Goal: Transaction & Acquisition: Purchase product/service

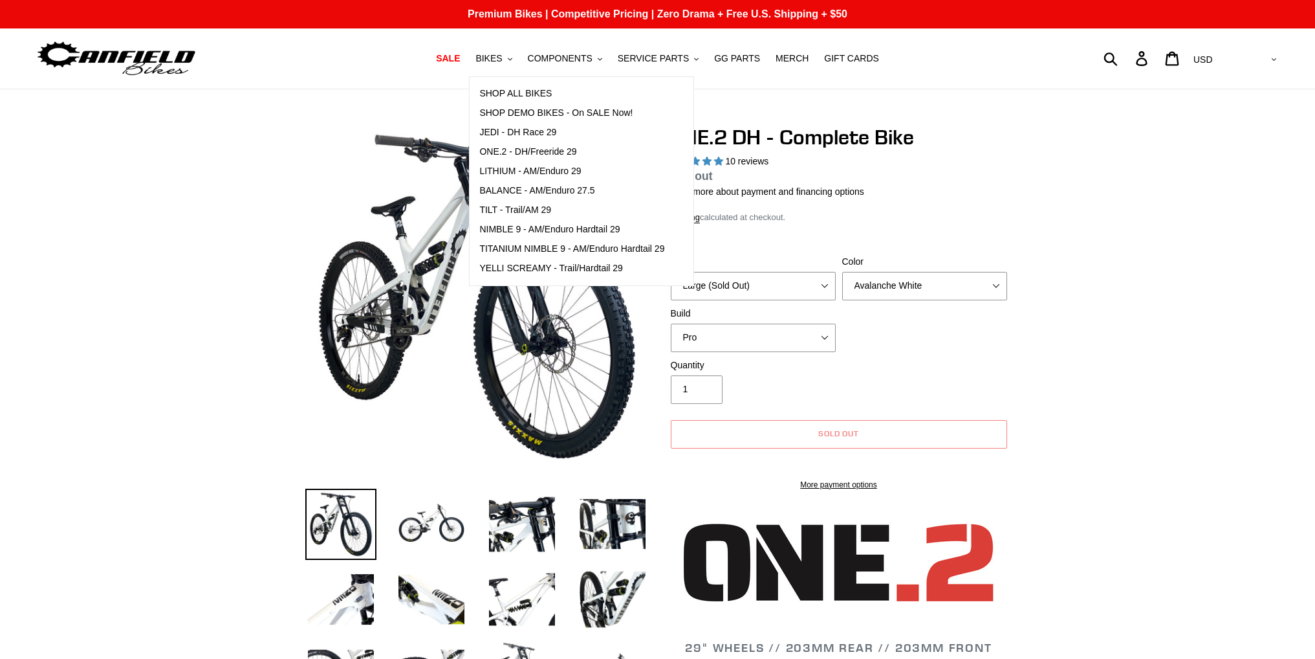
select select "highest-rating"
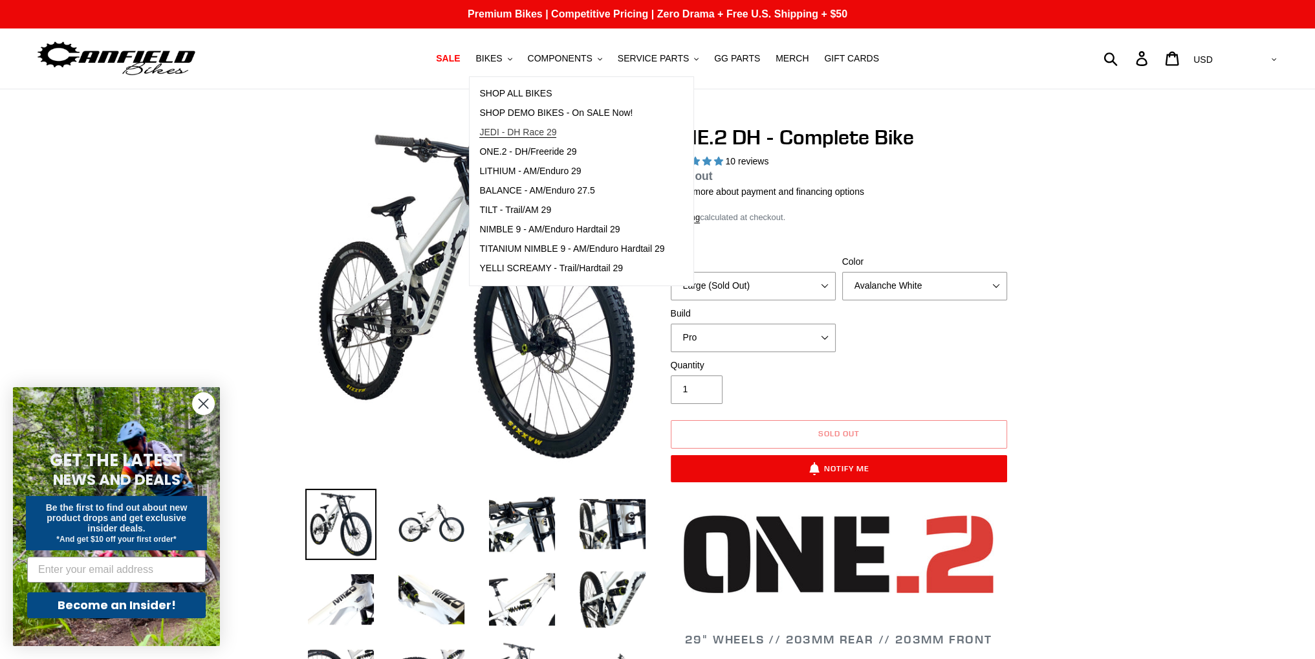
click at [549, 127] on span "JEDI - DH Race 29" at bounding box center [517, 132] width 77 height 11
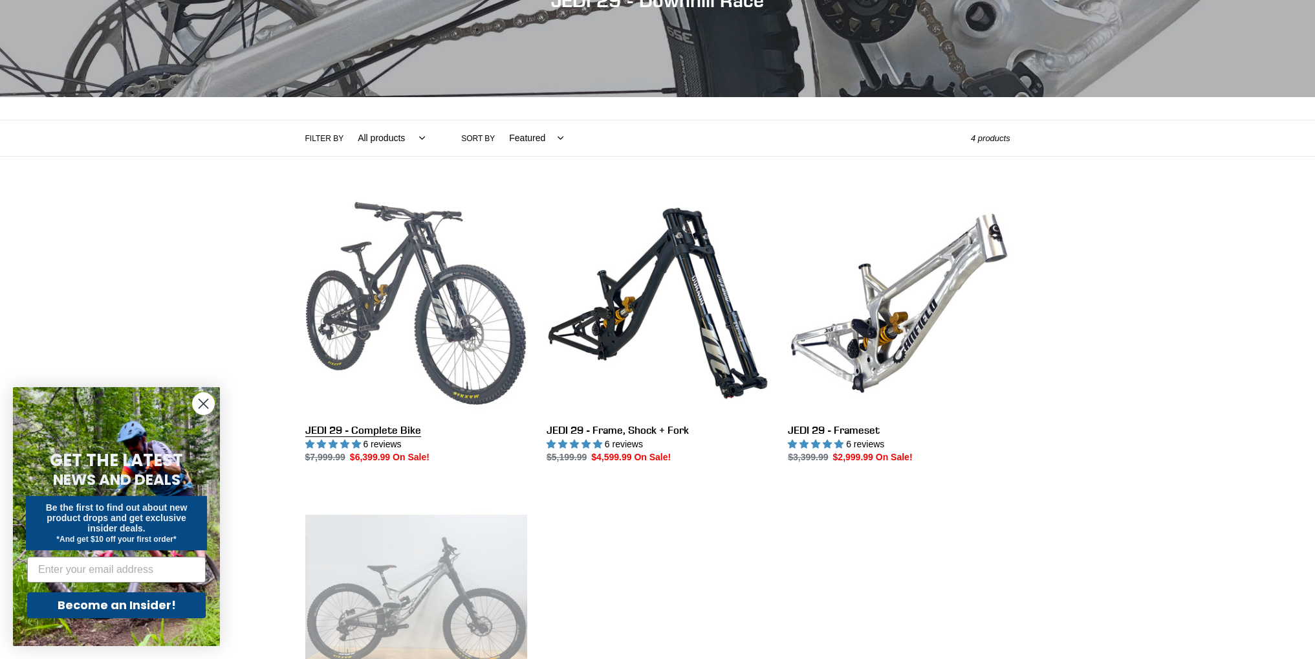
scroll to position [194, 0]
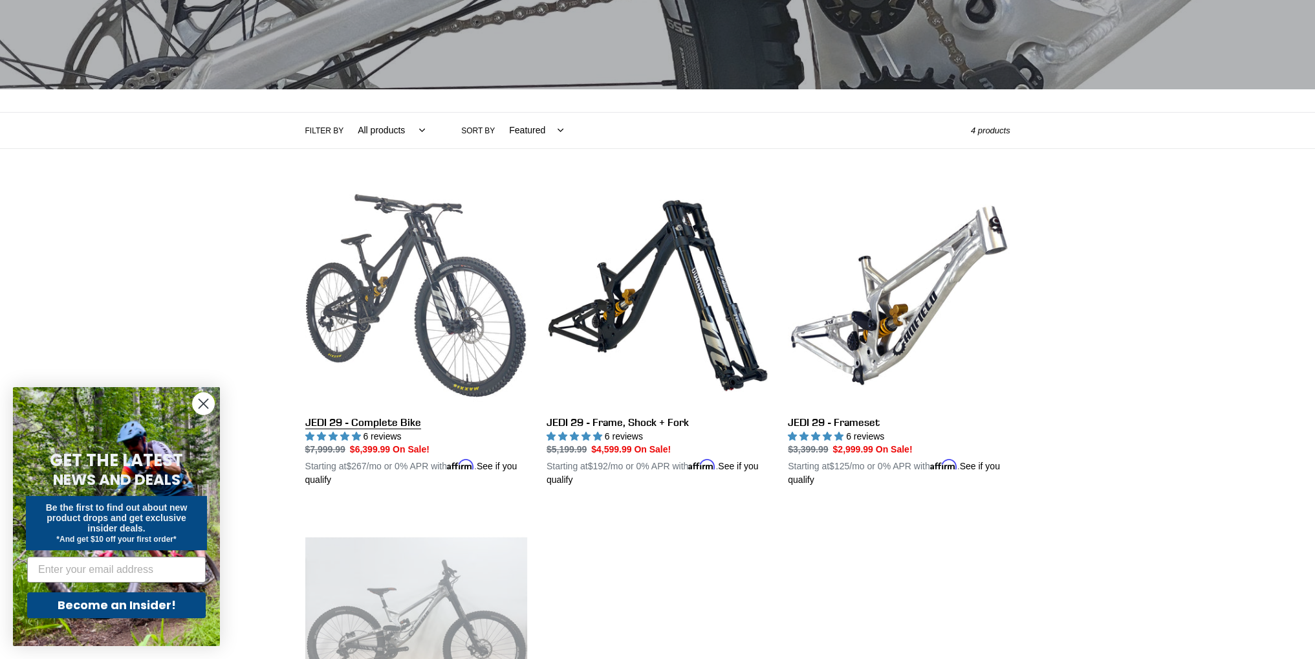
click at [409, 308] on link "JEDI 29 - Complete Bike" at bounding box center [416, 335] width 222 height 303
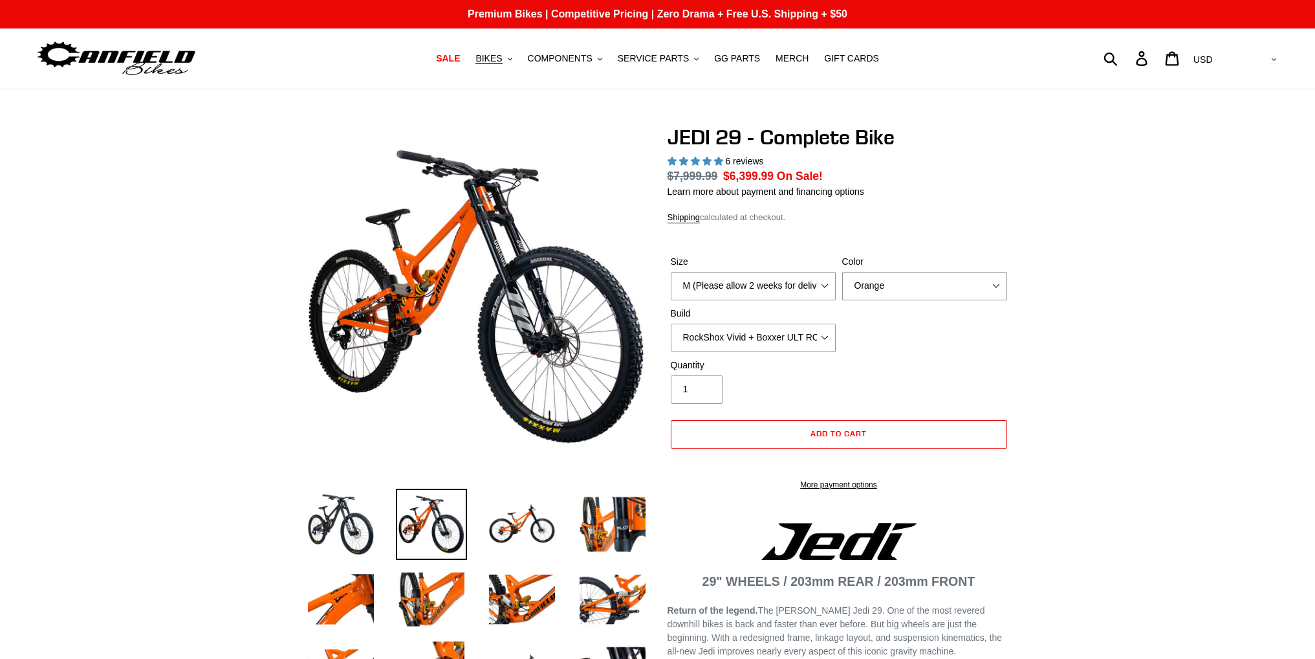
select select "highest-rating"
click at [349, 504] on img at bounding box center [340, 523] width 71 height 71
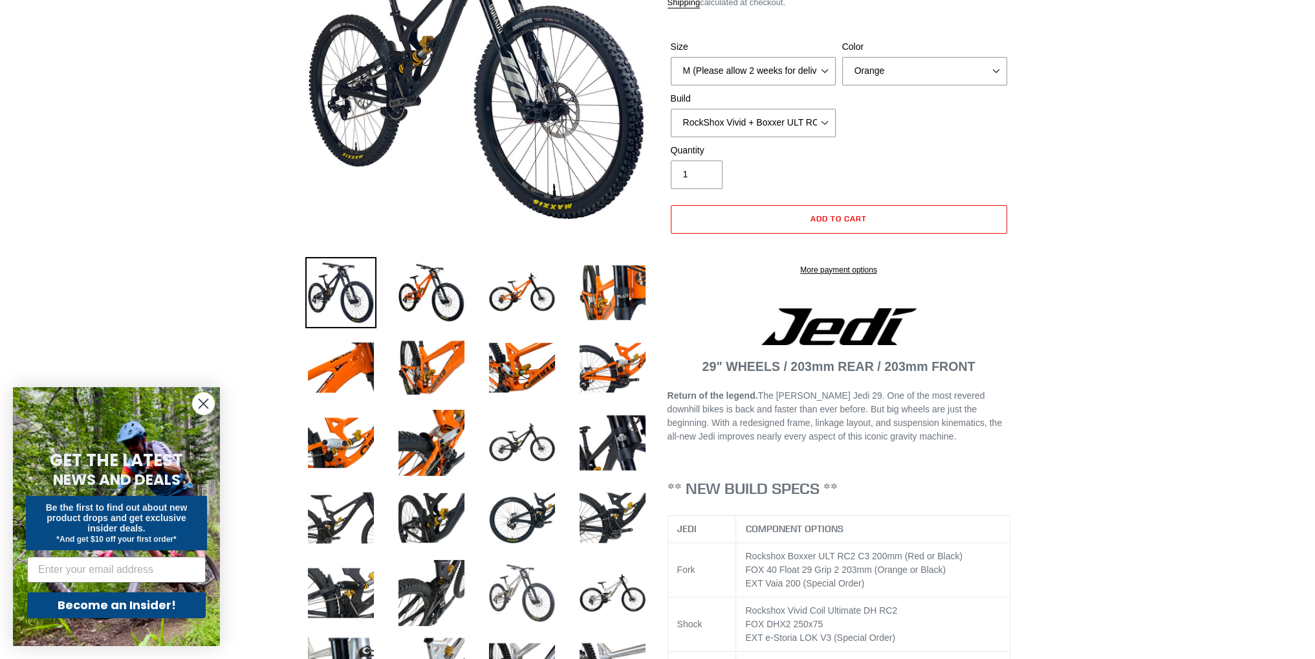
scroll to position [388, 0]
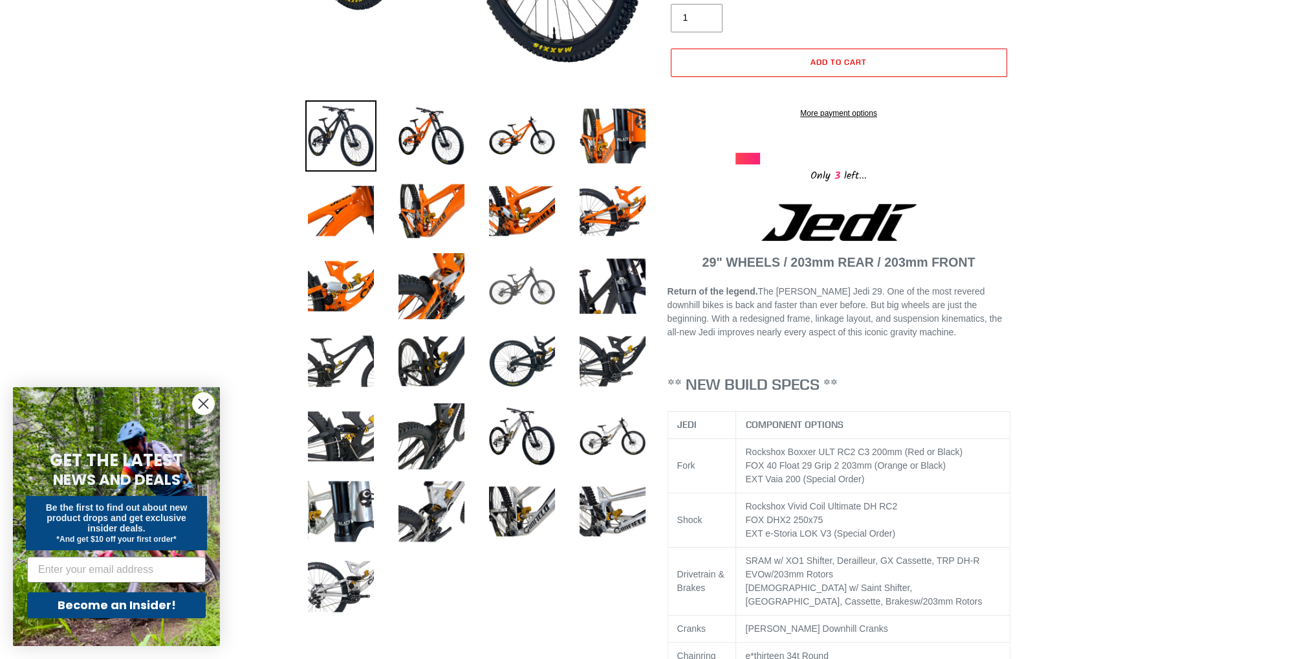
click at [547, 285] on img at bounding box center [522, 285] width 71 height 71
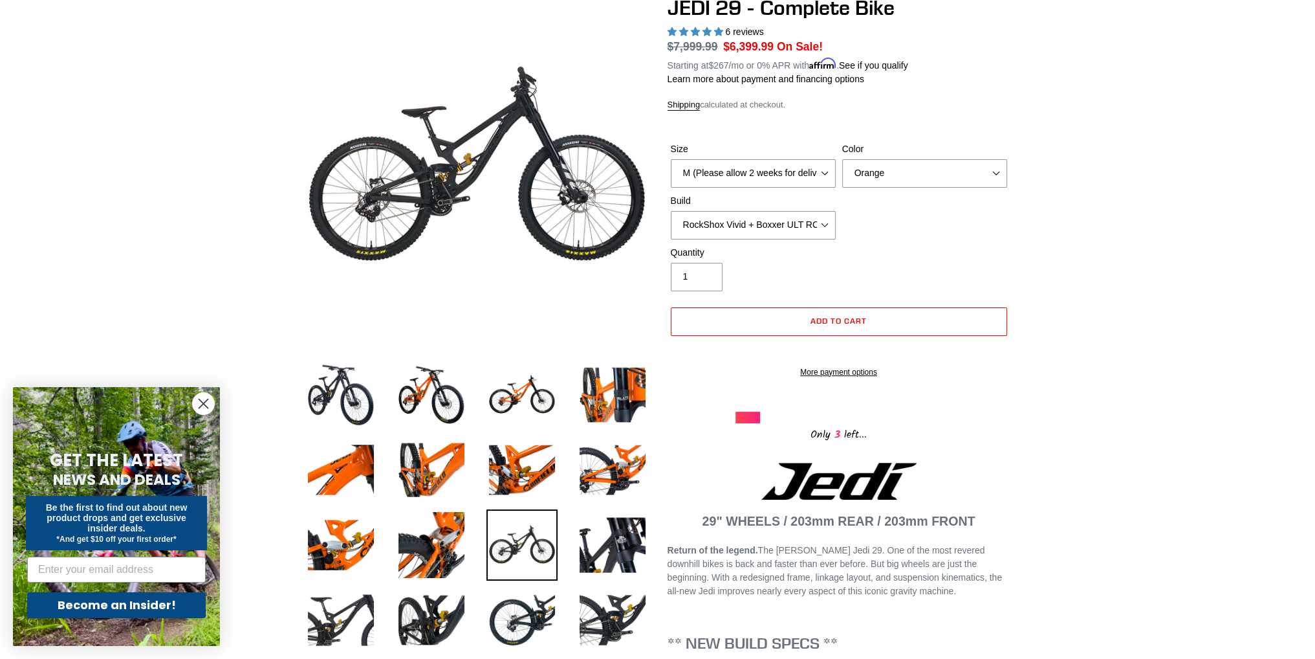
scroll to position [129, 0]
click at [211, 401] on circle "Close dialog" at bounding box center [203, 403] width 21 height 21
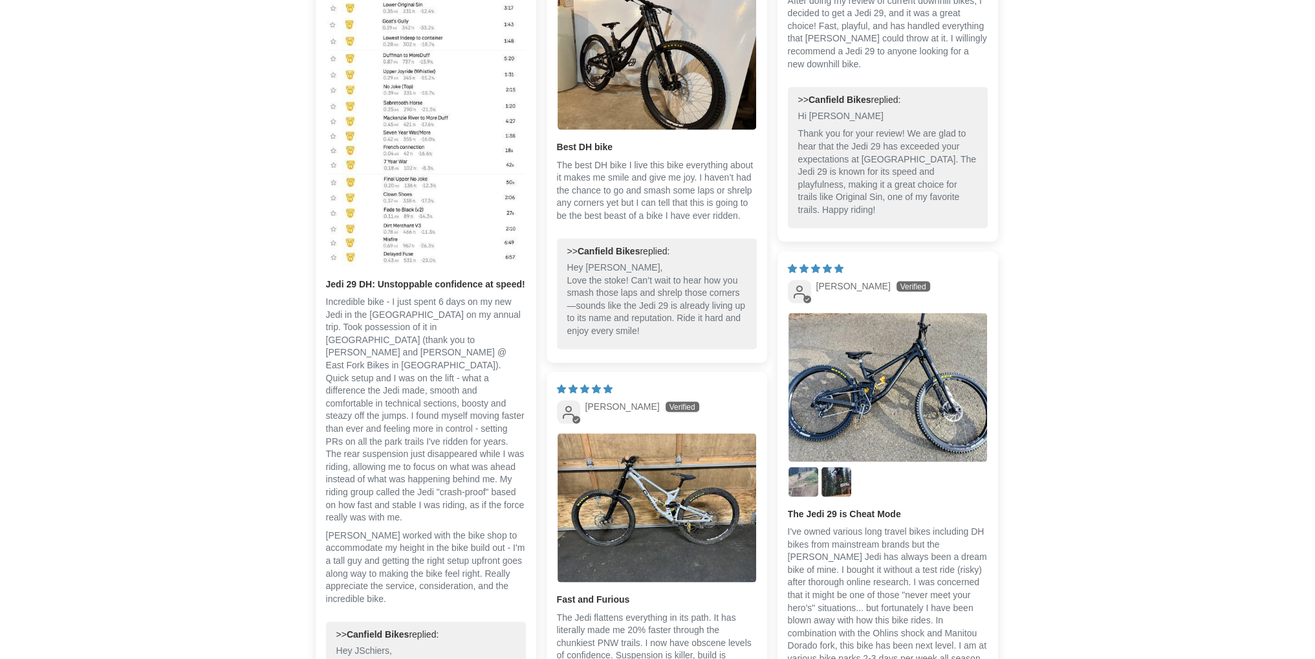
scroll to position [3352, 0]
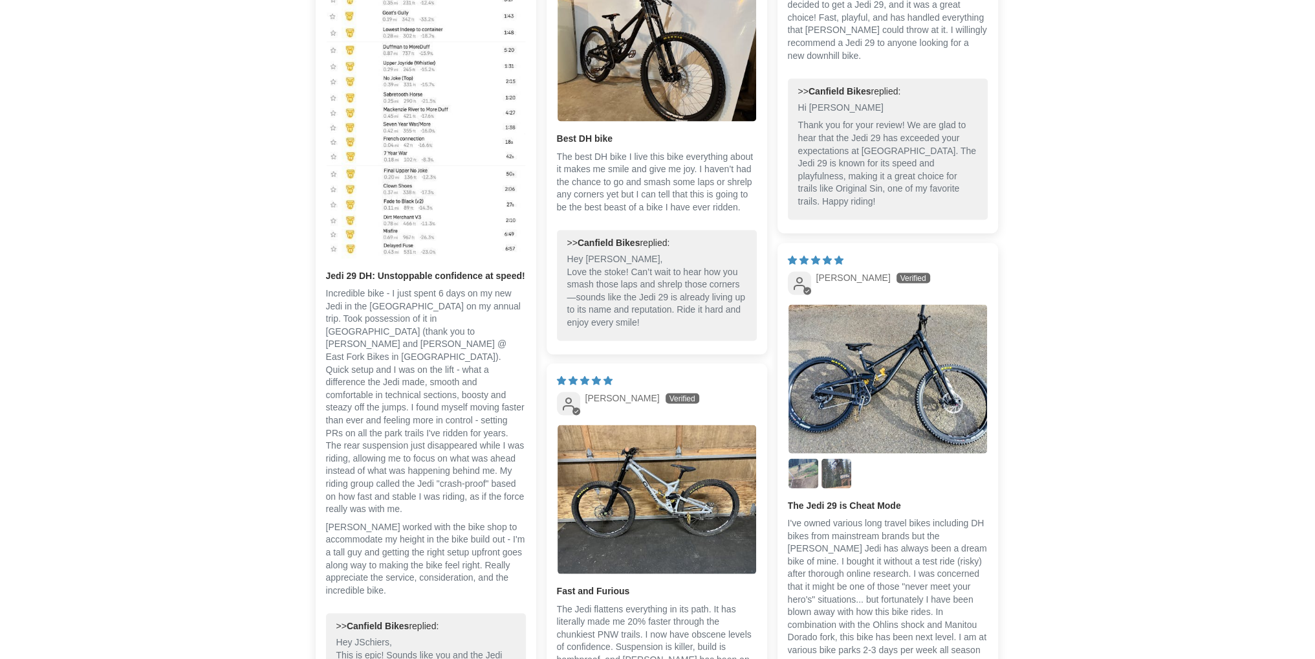
click at [835, 464] on img "Link to user picture 3" at bounding box center [837, 474] width 30 height 30
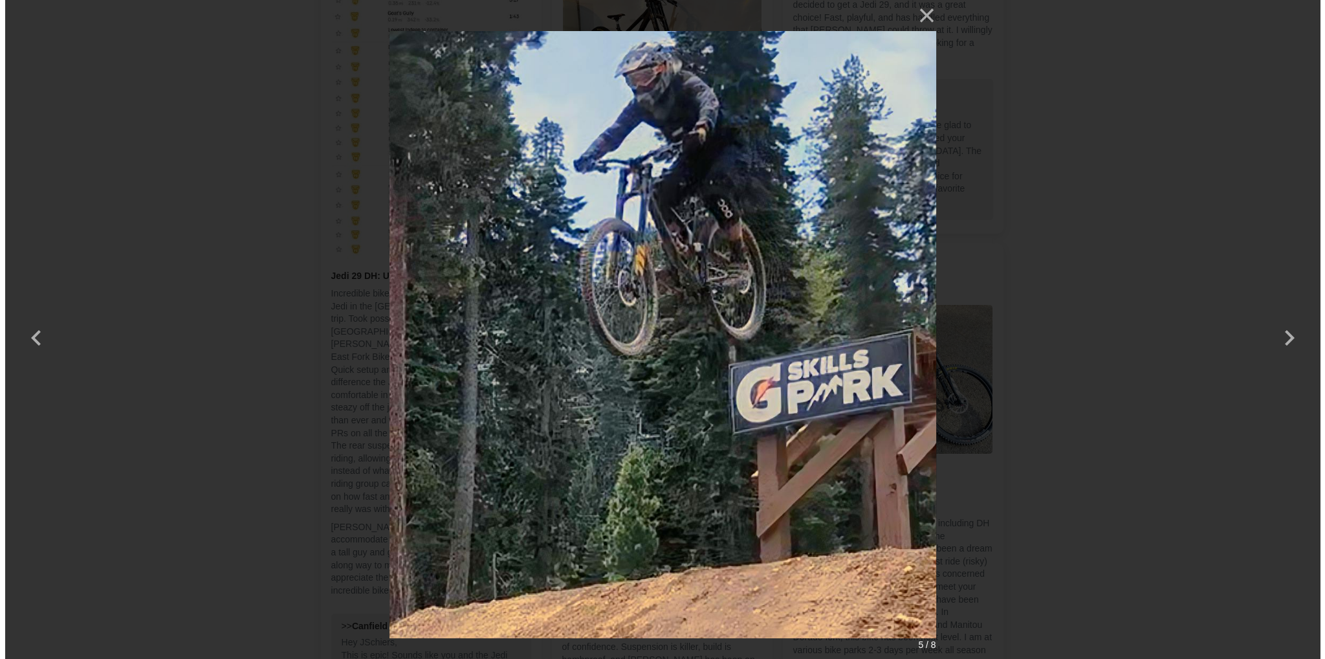
scroll to position [0, 0]
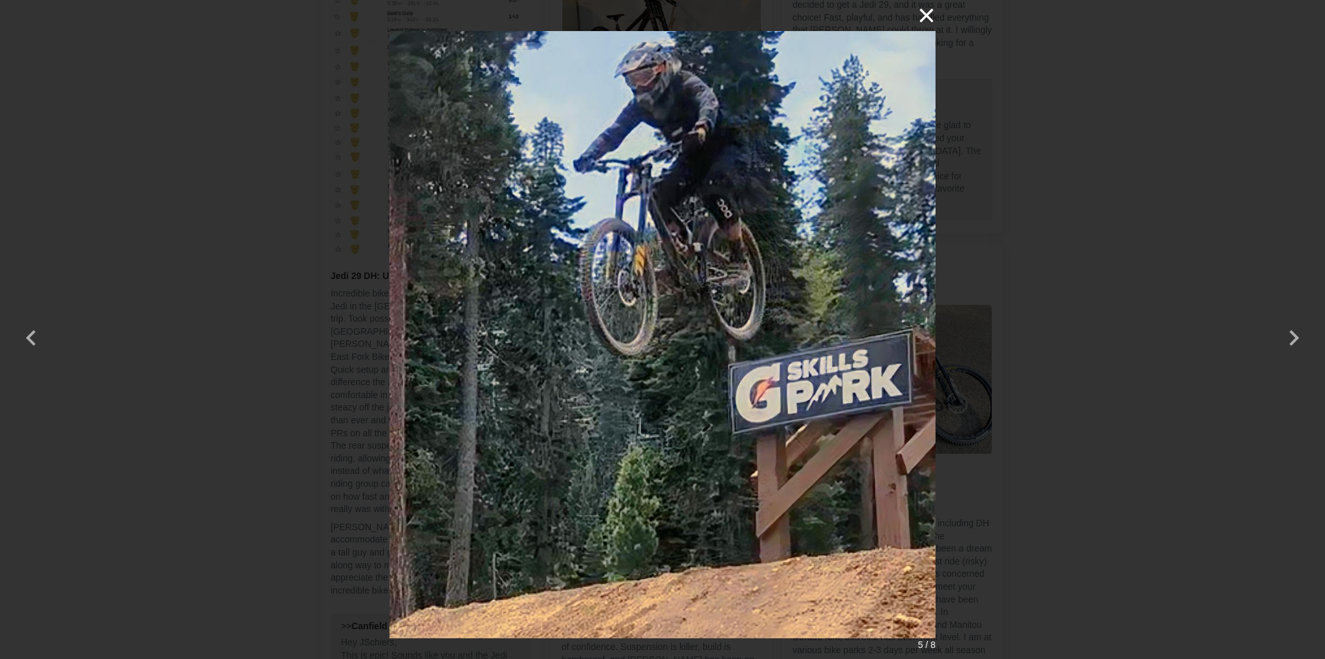
click at [923, 19] on button "×" at bounding box center [920, 15] width 31 height 31
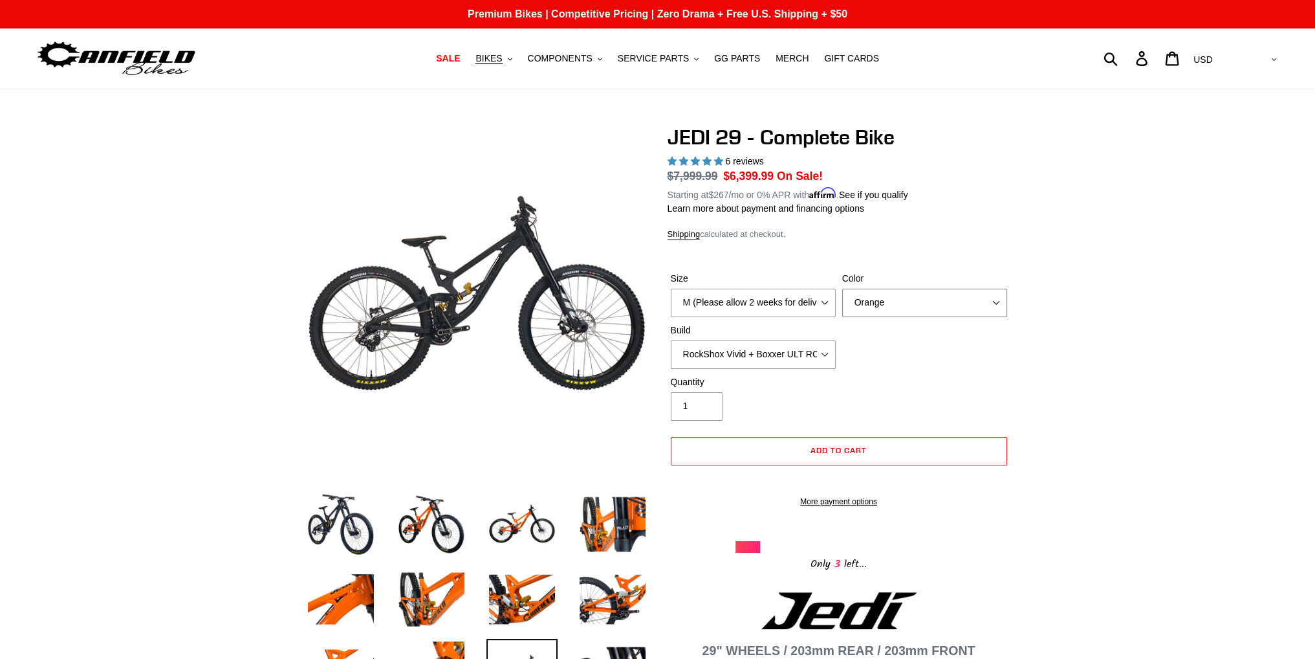
click at [893, 306] on select "Orange Stealth Black Raw" at bounding box center [924, 303] width 165 height 28
click at [842, 289] on select "Orange Stealth Black Raw" at bounding box center [924, 303] width 165 height 28
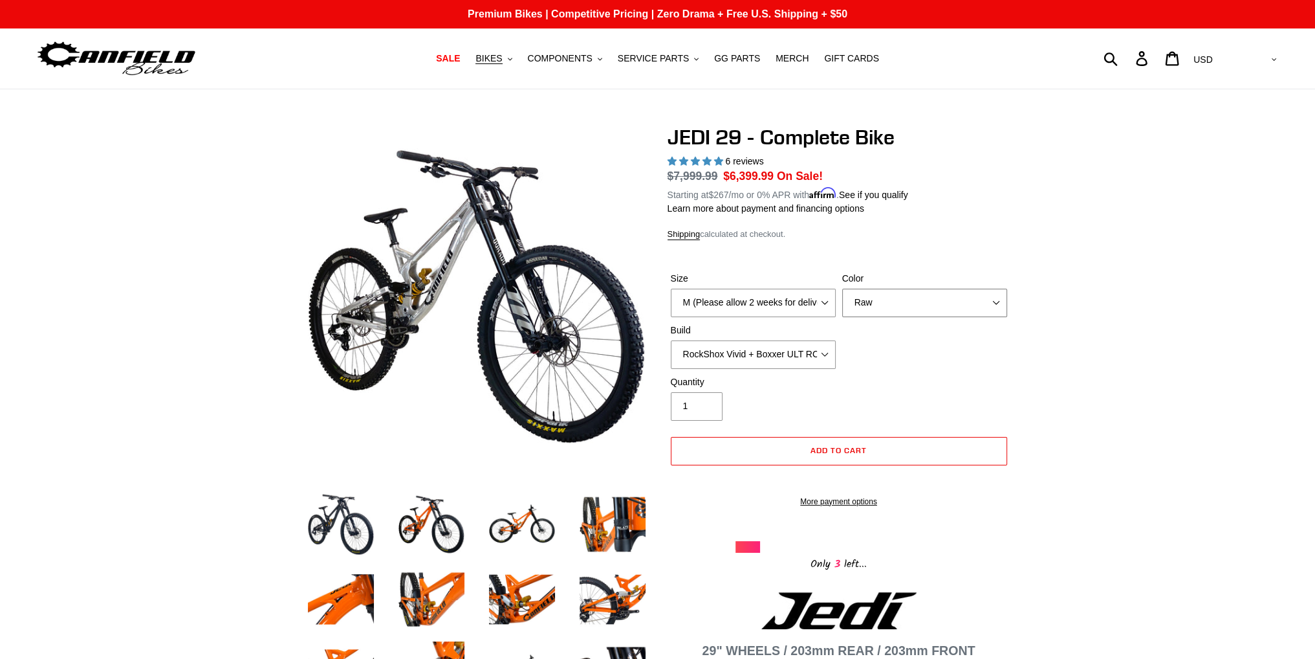
click at [883, 291] on select "Orange Stealth Black Raw" at bounding box center [924, 303] width 165 height 28
select select "Stealth Black"
click at [842, 289] on select "Orange Stealth Black Raw" at bounding box center [924, 303] width 165 height 28
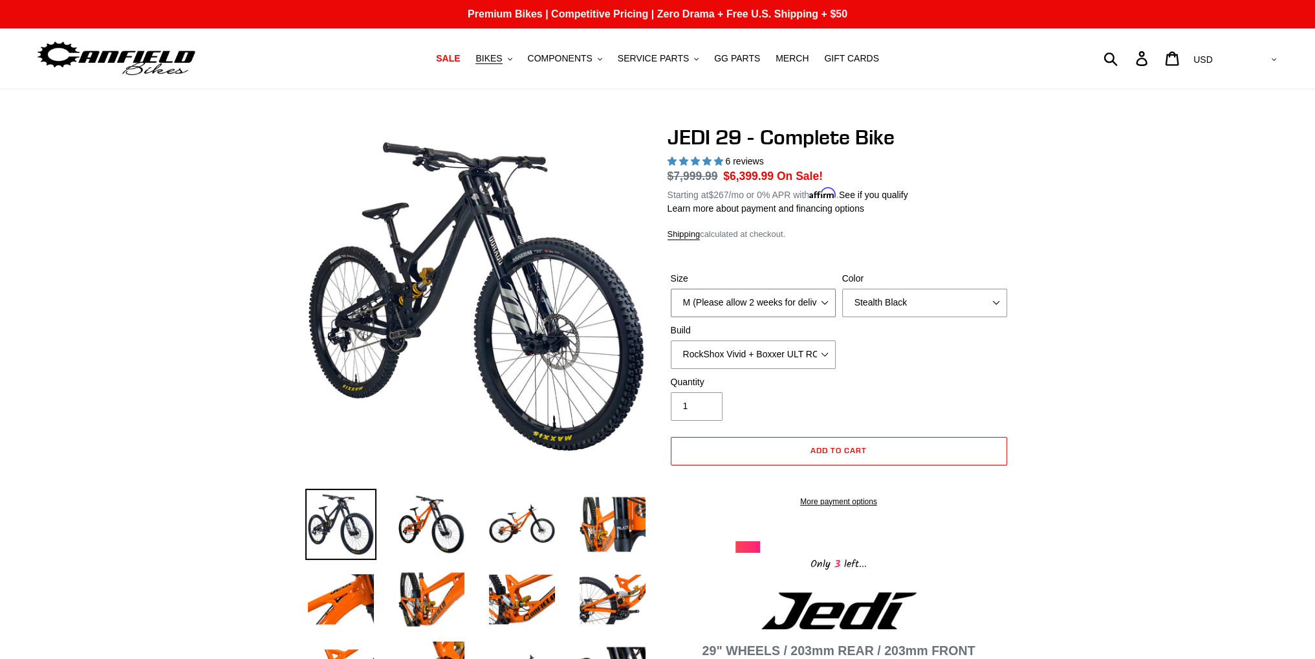
click at [763, 301] on select "M (Please allow 2 weeks for delivery) L (Please allow 2 weeks for delivery) XL …" at bounding box center [753, 303] width 165 height 28
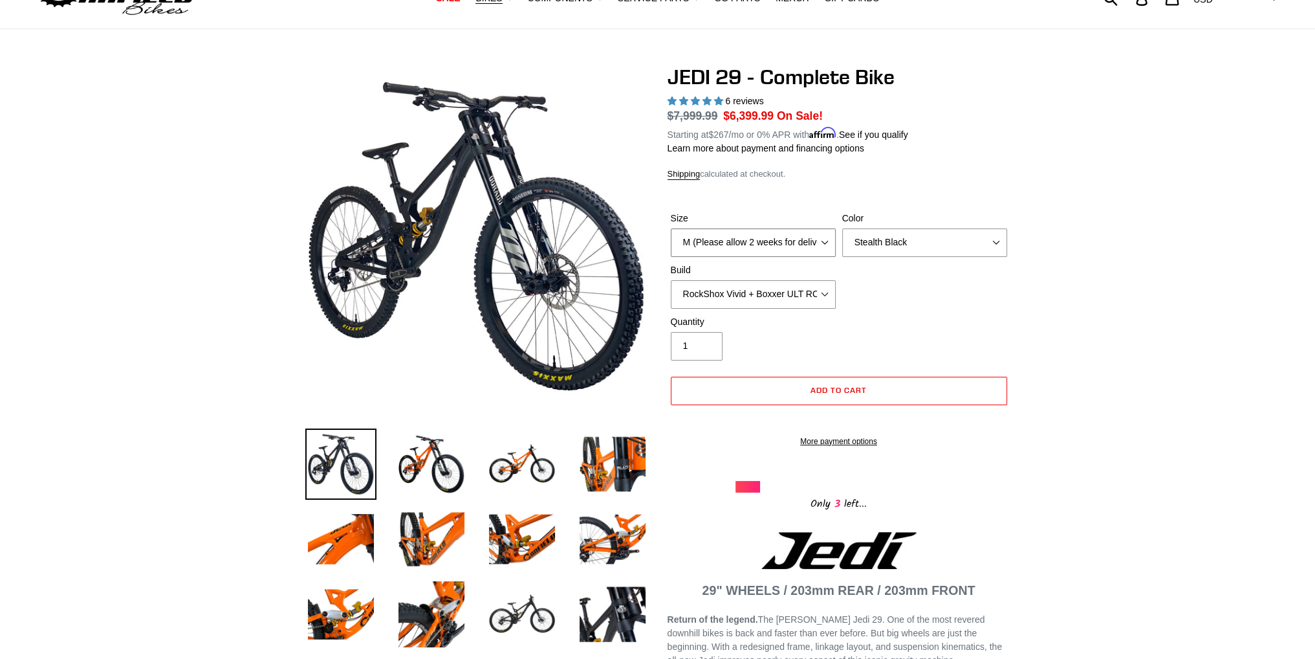
scroll to position [65, 0]
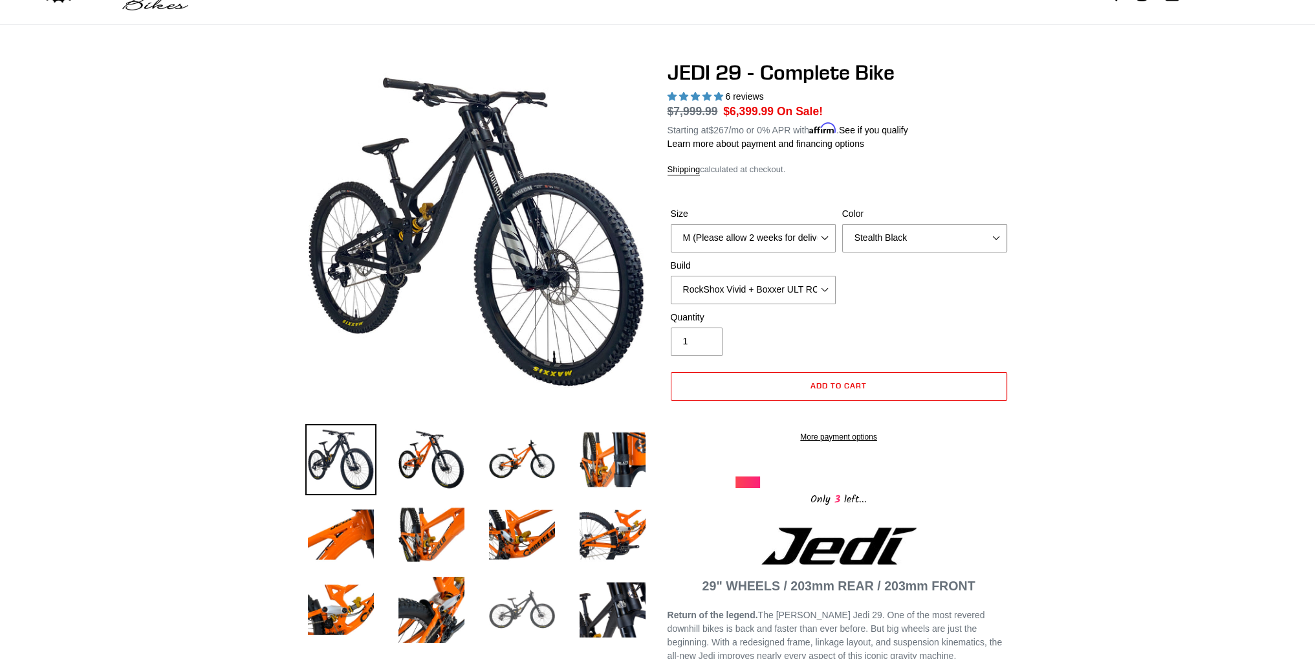
click at [514, 627] on img at bounding box center [522, 609] width 71 height 71
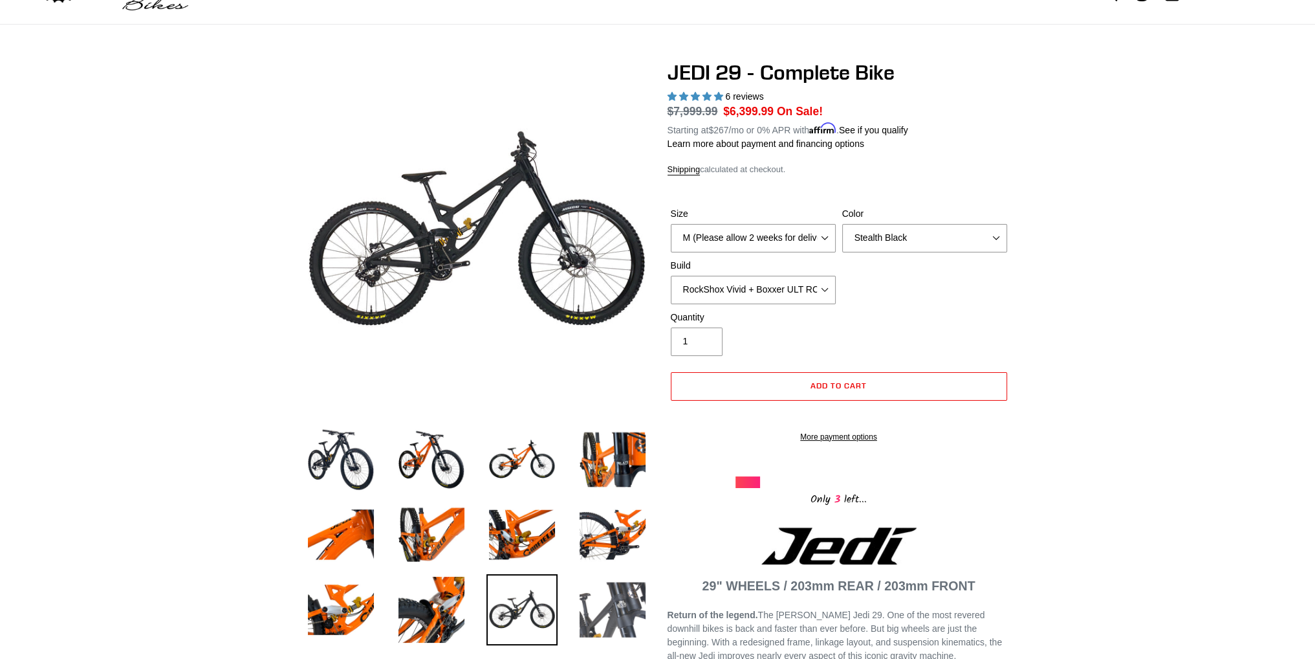
click at [615, 611] on img at bounding box center [612, 609] width 71 height 71
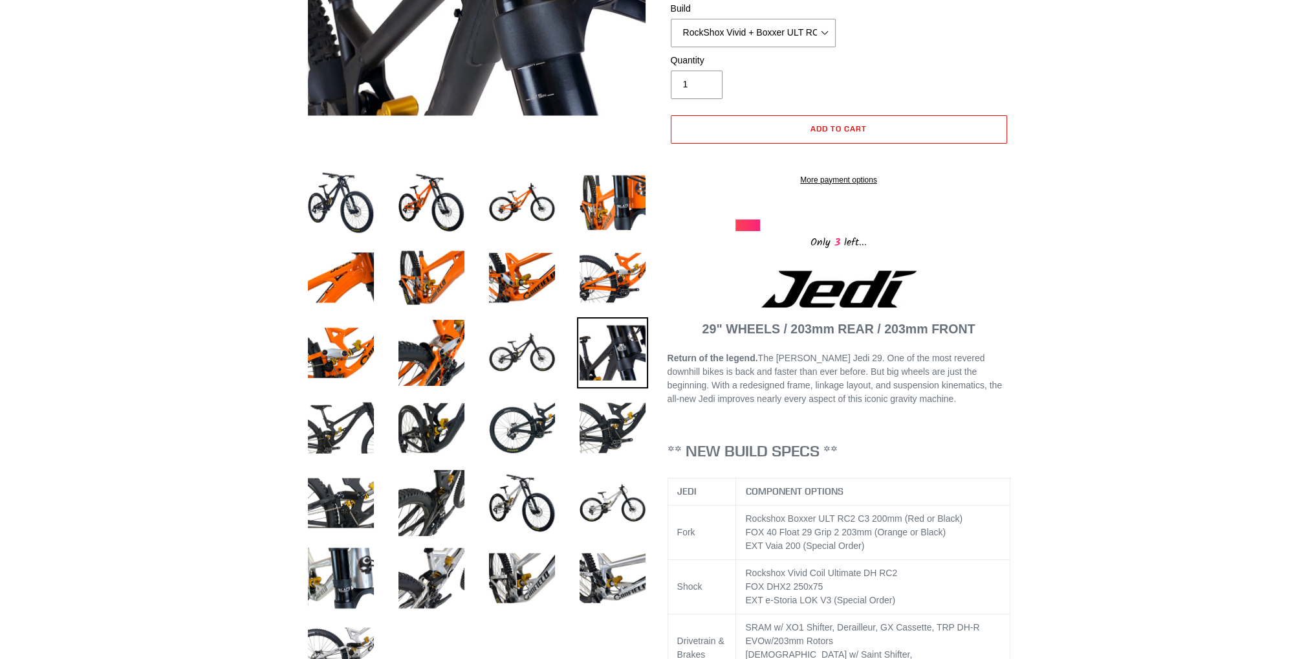
scroll to position [324, 0]
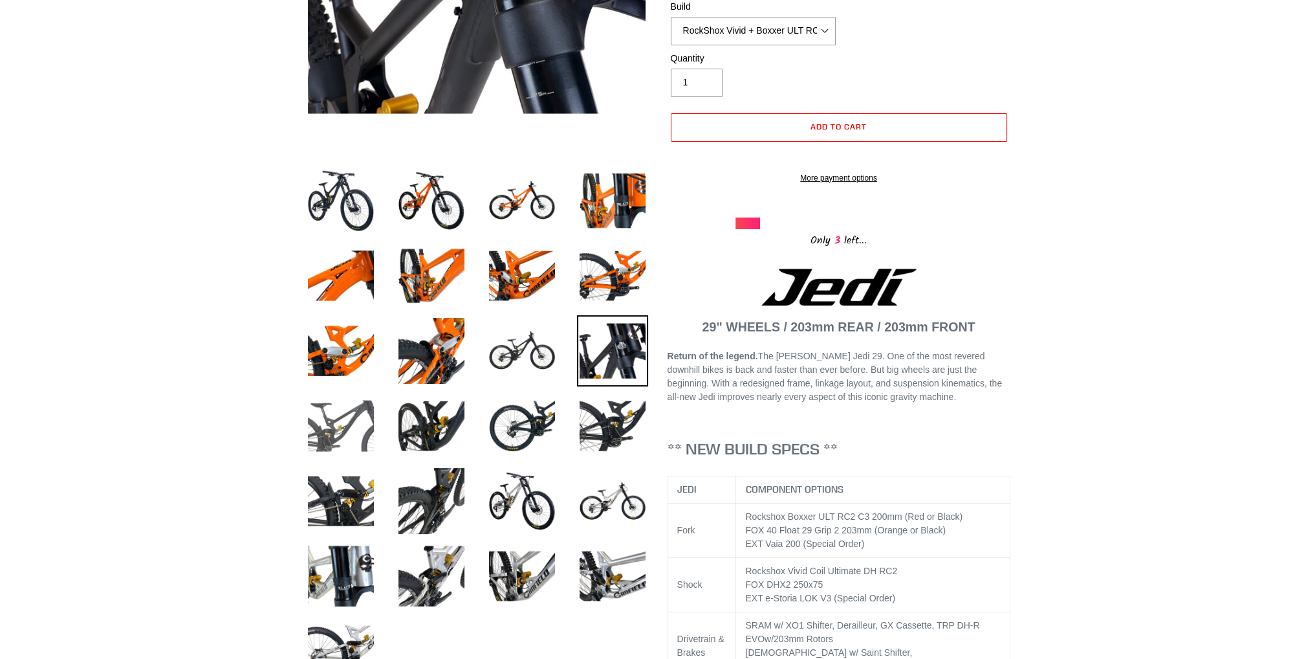
click at [347, 451] on img at bounding box center [340, 425] width 71 height 71
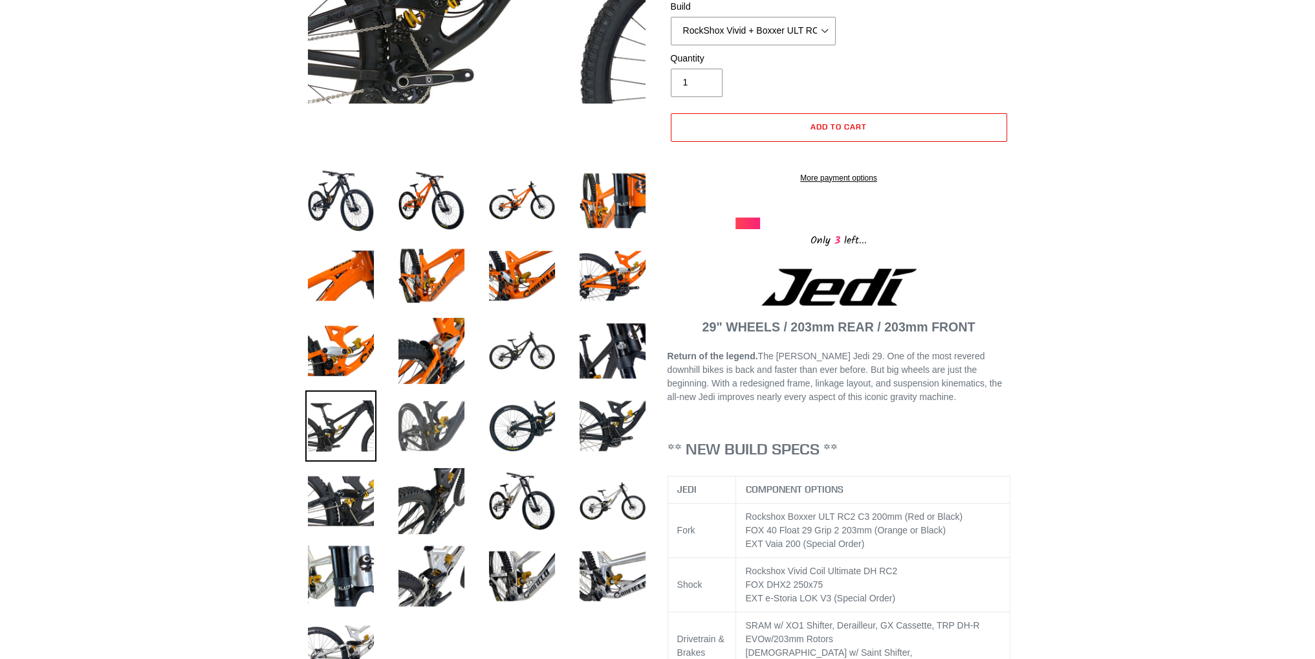
click at [423, 434] on img at bounding box center [431, 425] width 71 height 71
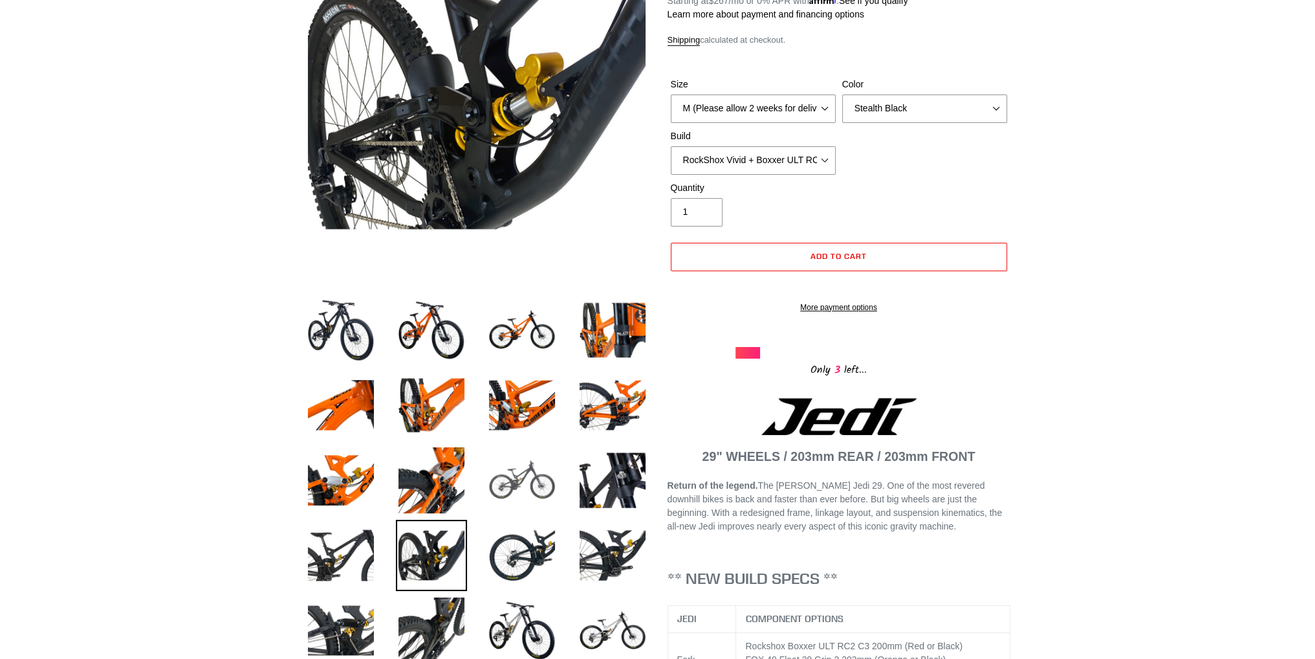
scroll to position [194, 0]
click at [510, 531] on img at bounding box center [522, 555] width 71 height 71
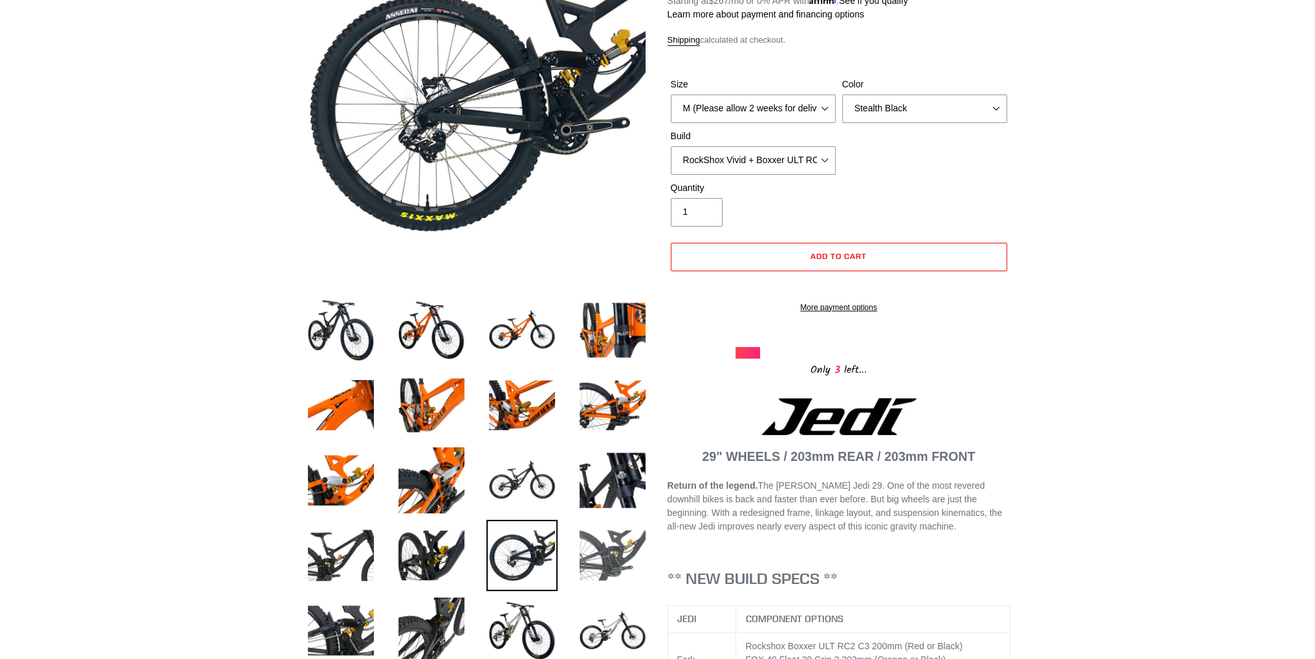
click at [608, 548] on img at bounding box center [612, 555] width 71 height 71
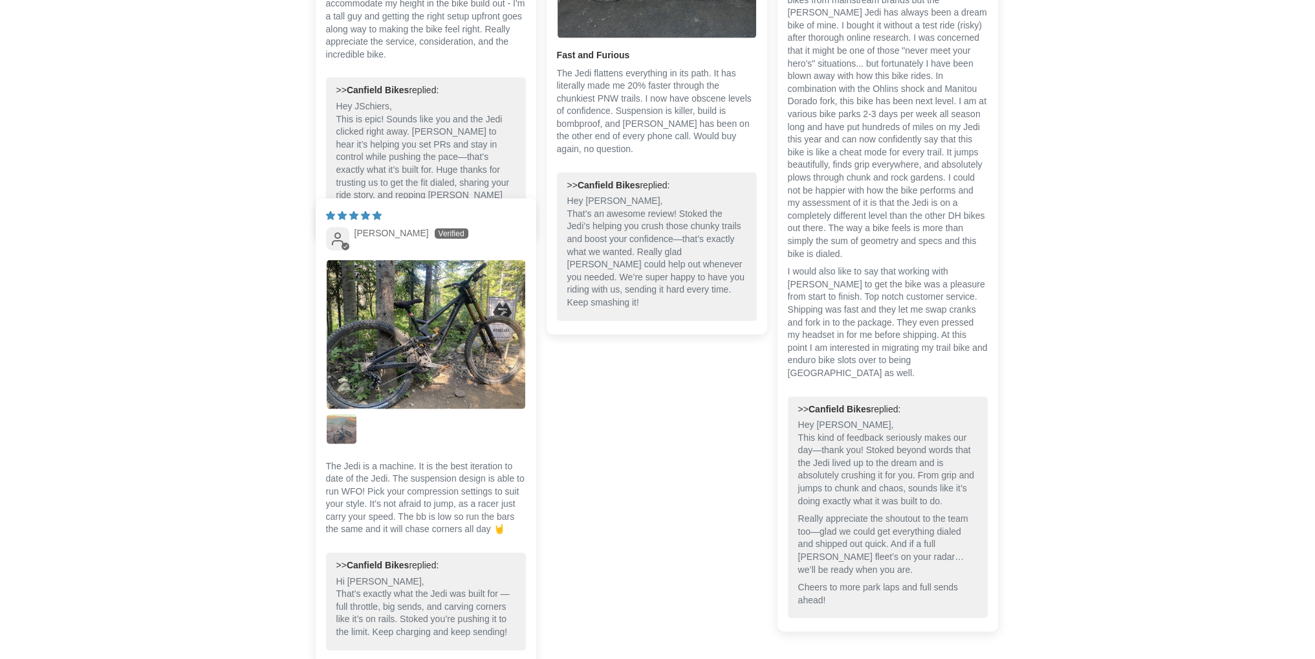
scroll to position [3853, 0]
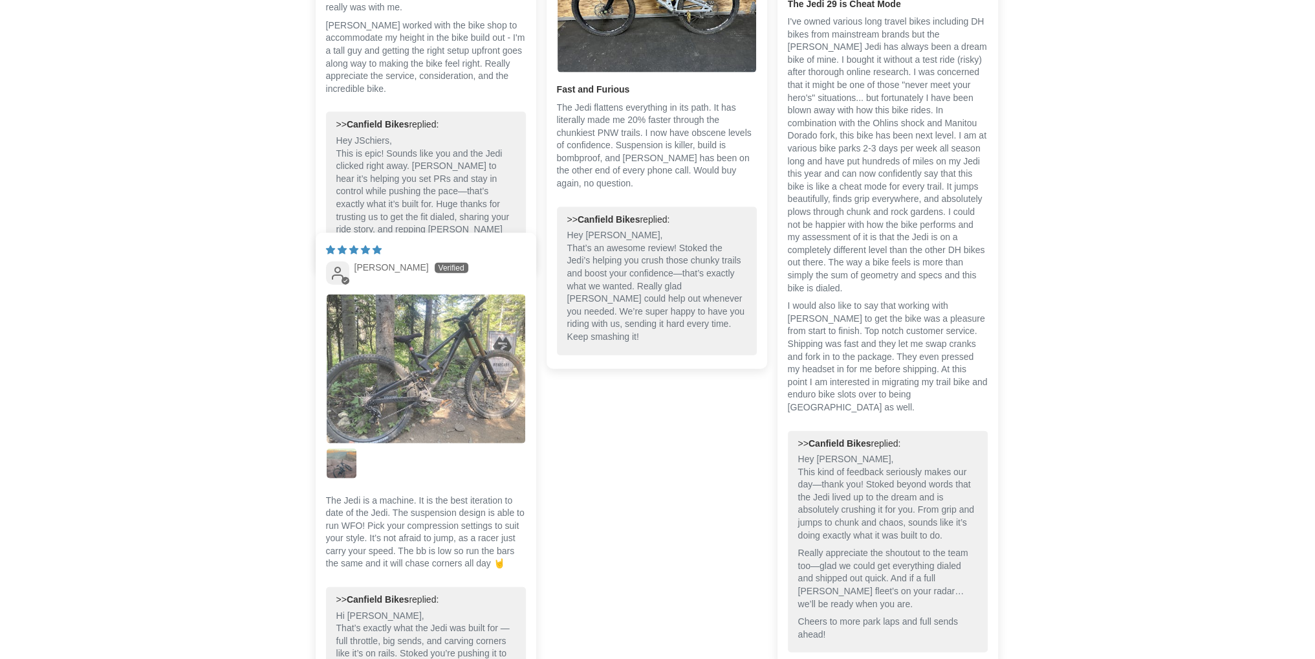
click at [372, 335] on img "Link to user picture 1" at bounding box center [426, 368] width 199 height 149
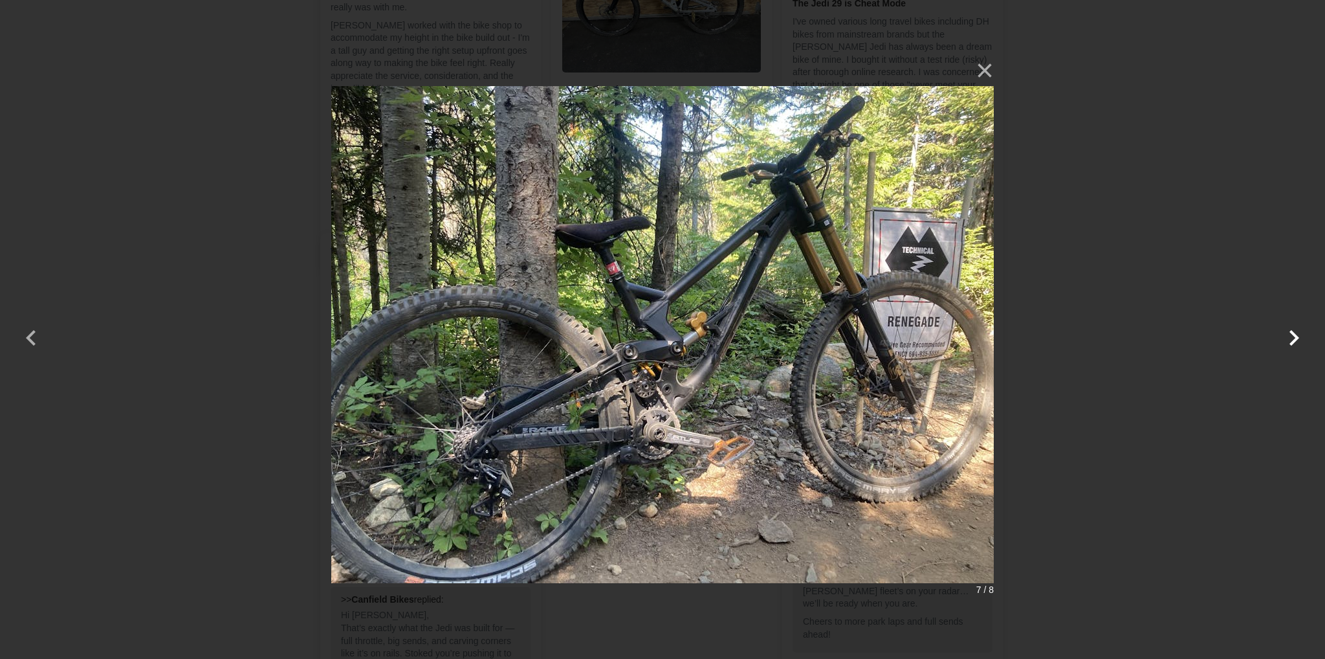
click at [1299, 338] on button "button" at bounding box center [1294, 329] width 31 height 31
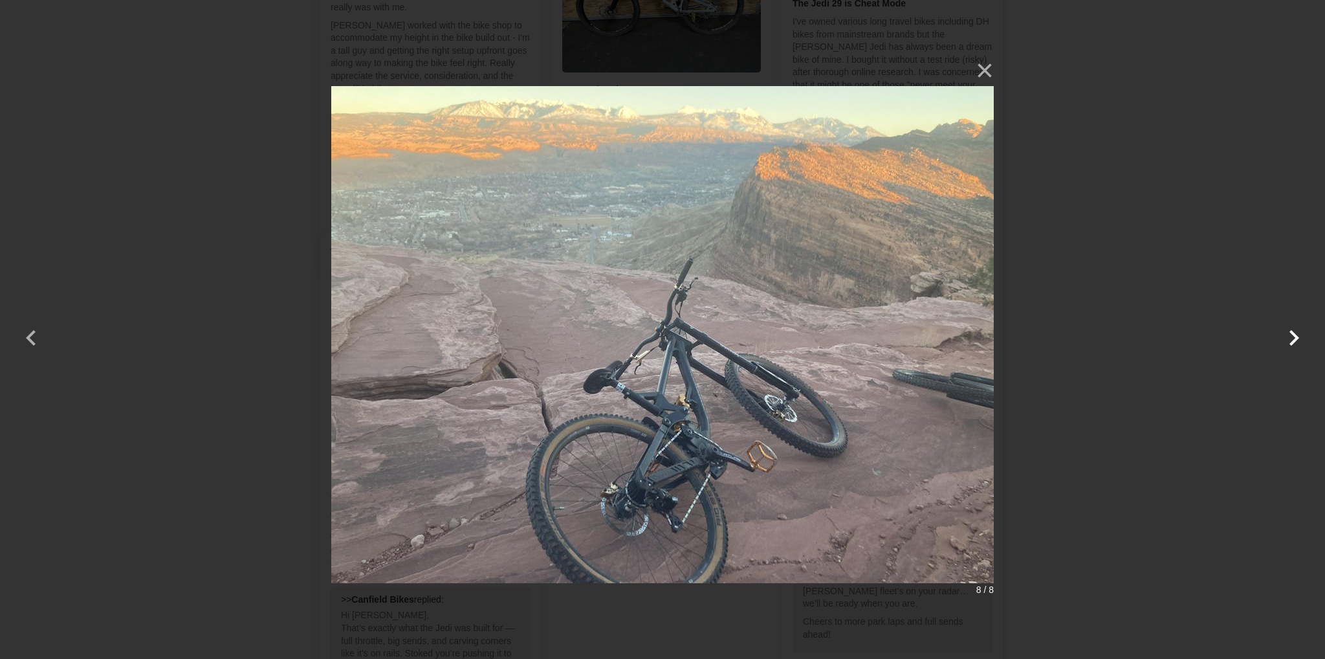
click at [1299, 338] on button "button" at bounding box center [1294, 329] width 31 height 31
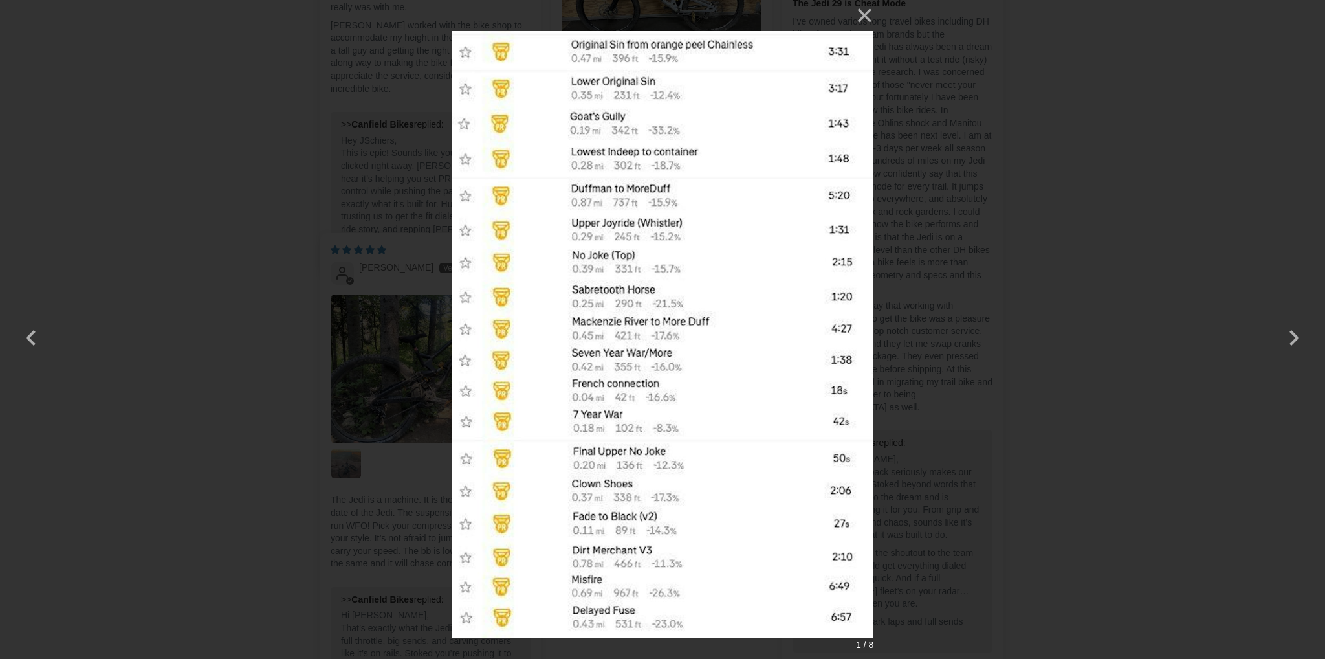
click at [1108, 278] on div "× 1 / 8" at bounding box center [662, 329] width 1325 height 659
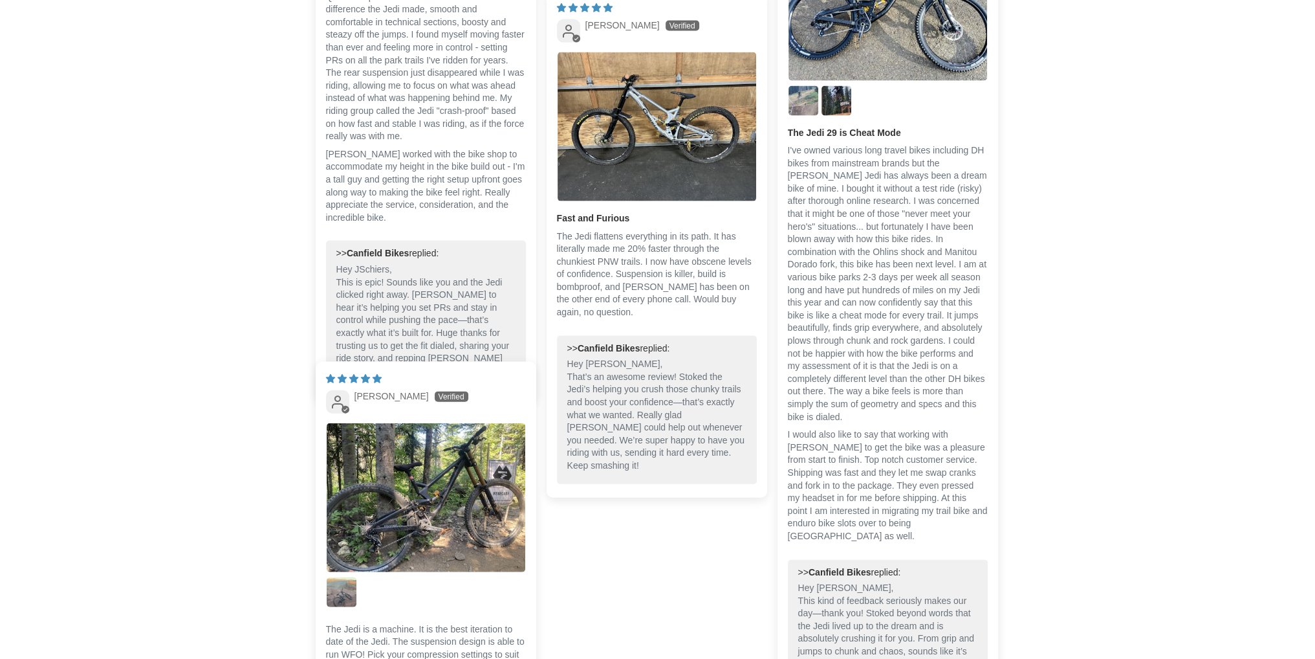
scroll to position [3594, 0]
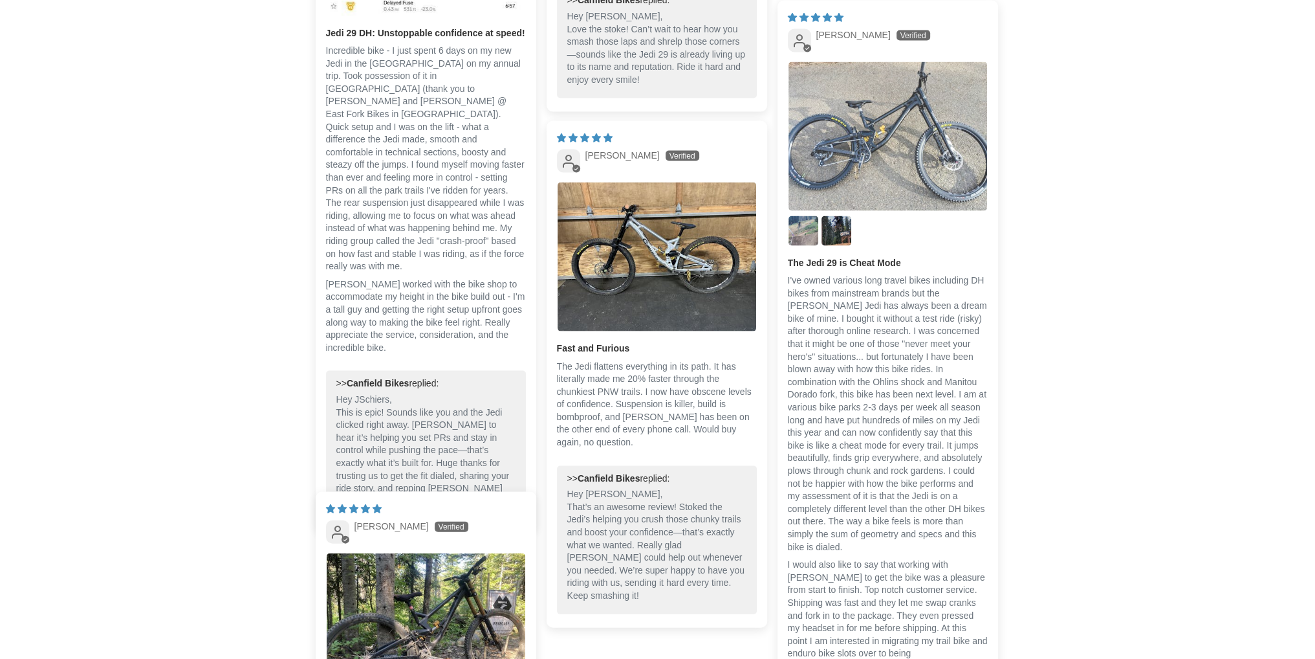
click at [891, 160] on img "Link to user picture 1" at bounding box center [888, 136] width 199 height 149
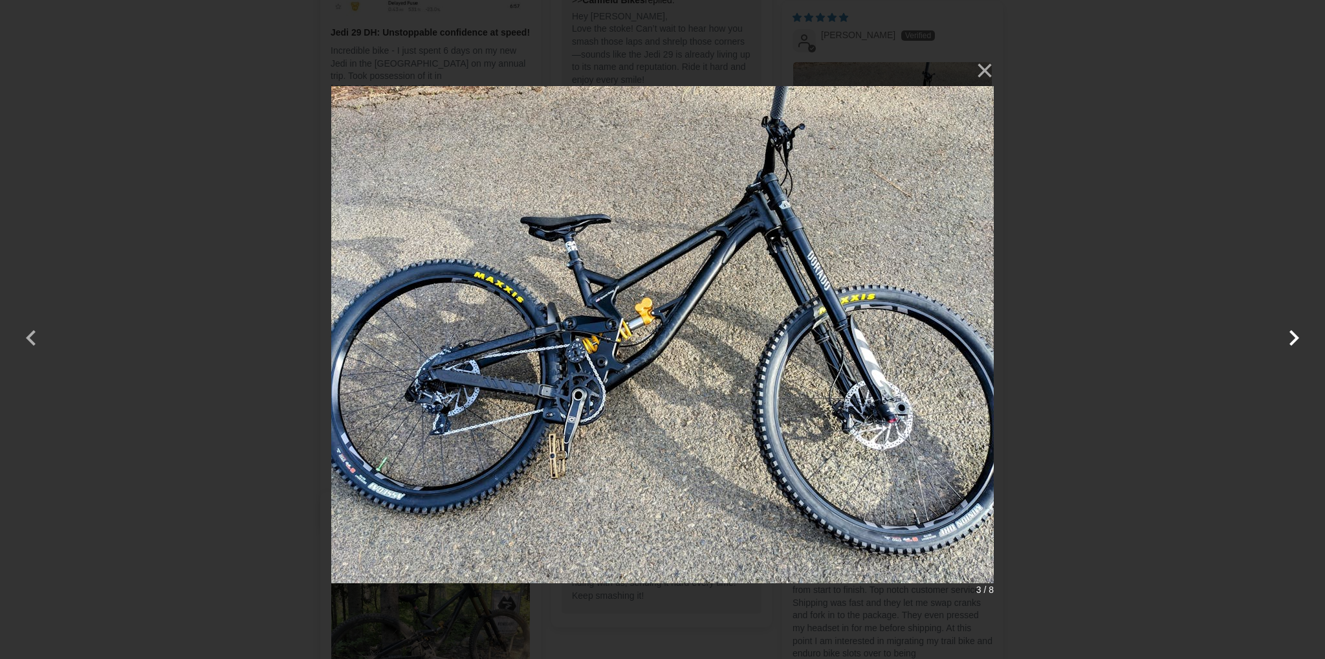
click at [1302, 345] on button "button" at bounding box center [1294, 329] width 31 height 31
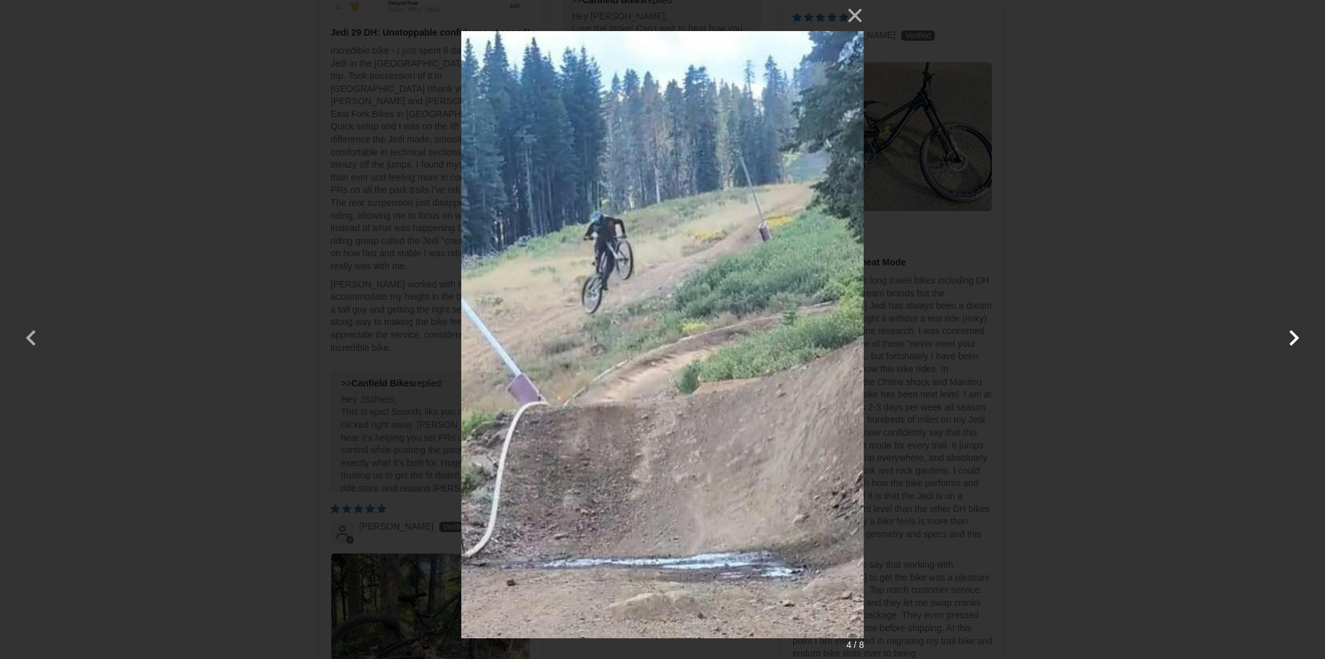
click at [1286, 345] on button "button" at bounding box center [1294, 329] width 31 height 31
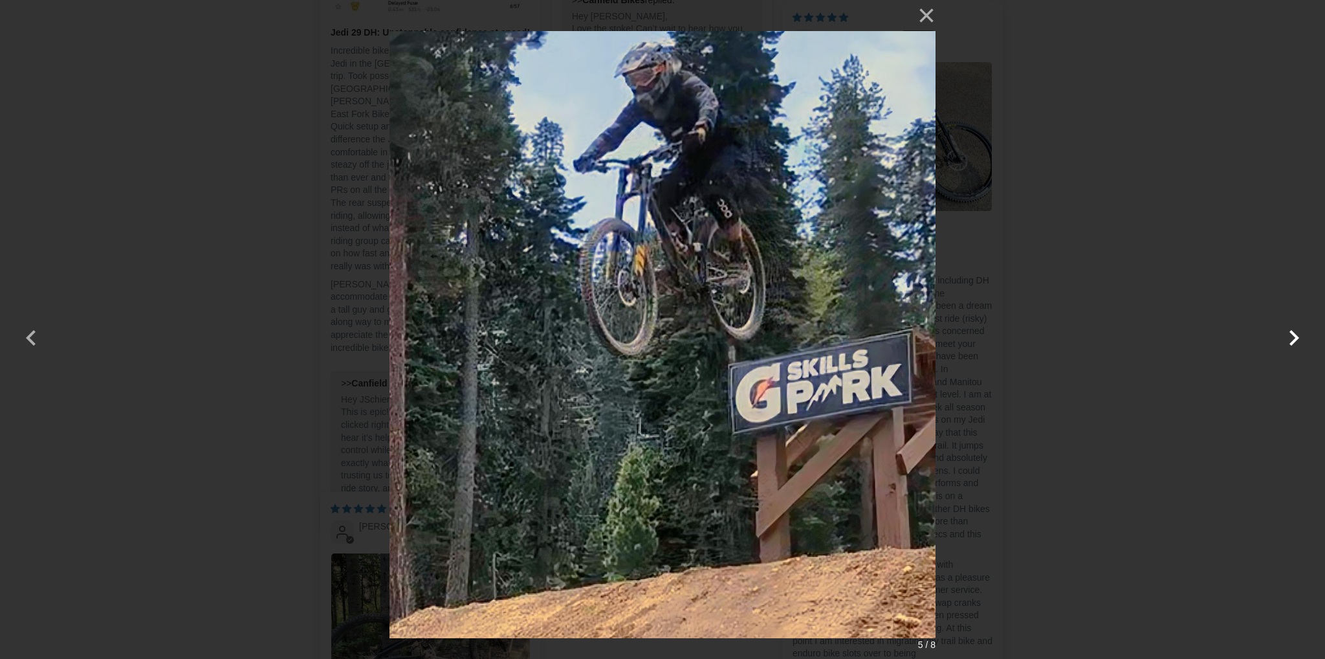
click at [1286, 345] on button "button" at bounding box center [1294, 329] width 31 height 31
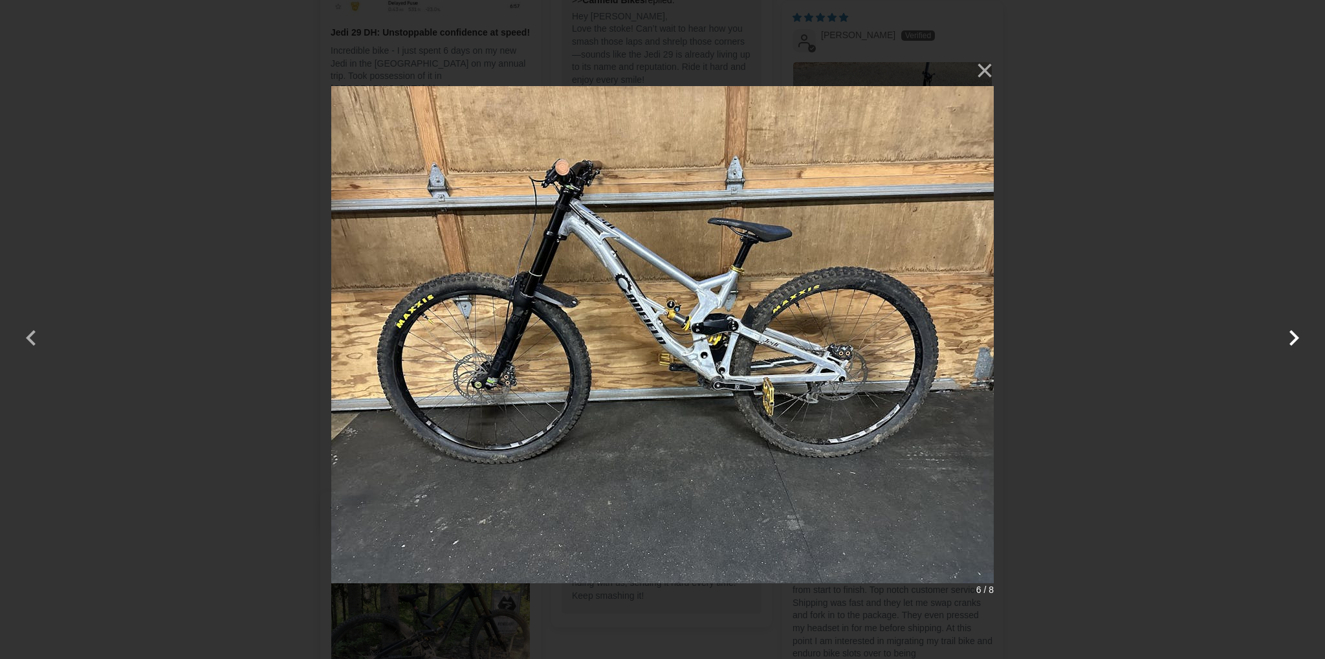
click at [1286, 345] on button "button" at bounding box center [1294, 329] width 31 height 31
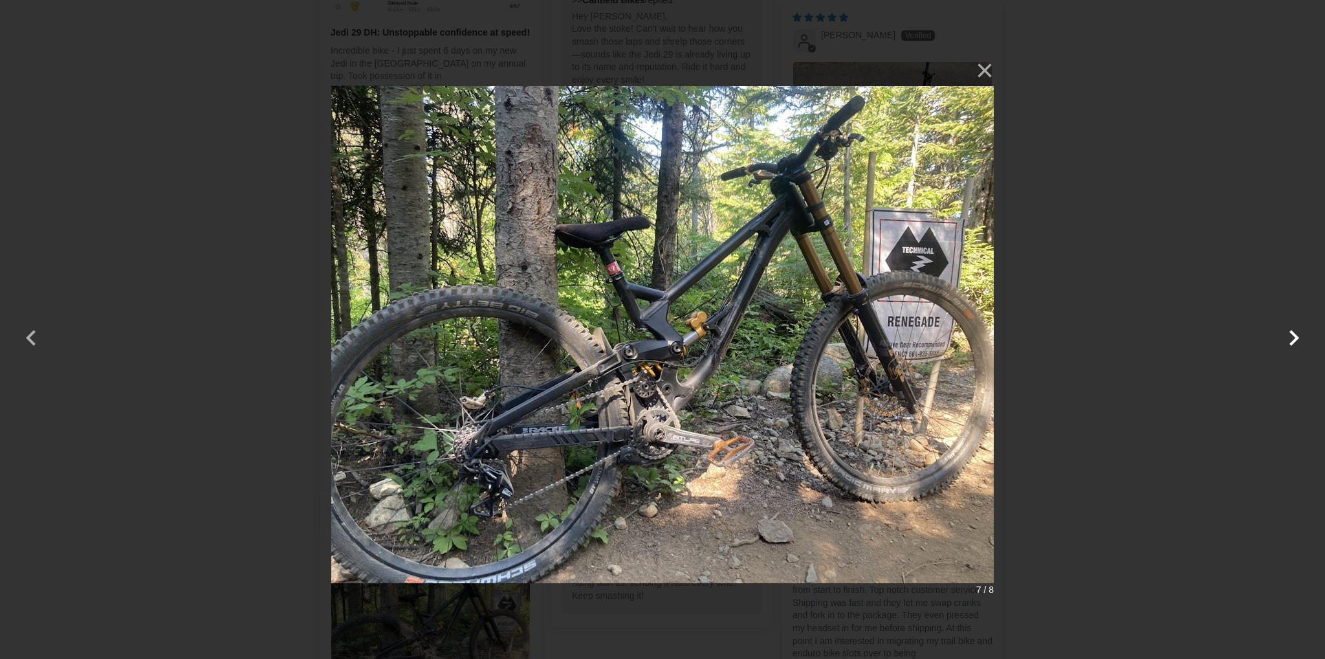
click at [1286, 345] on button "button" at bounding box center [1294, 329] width 31 height 31
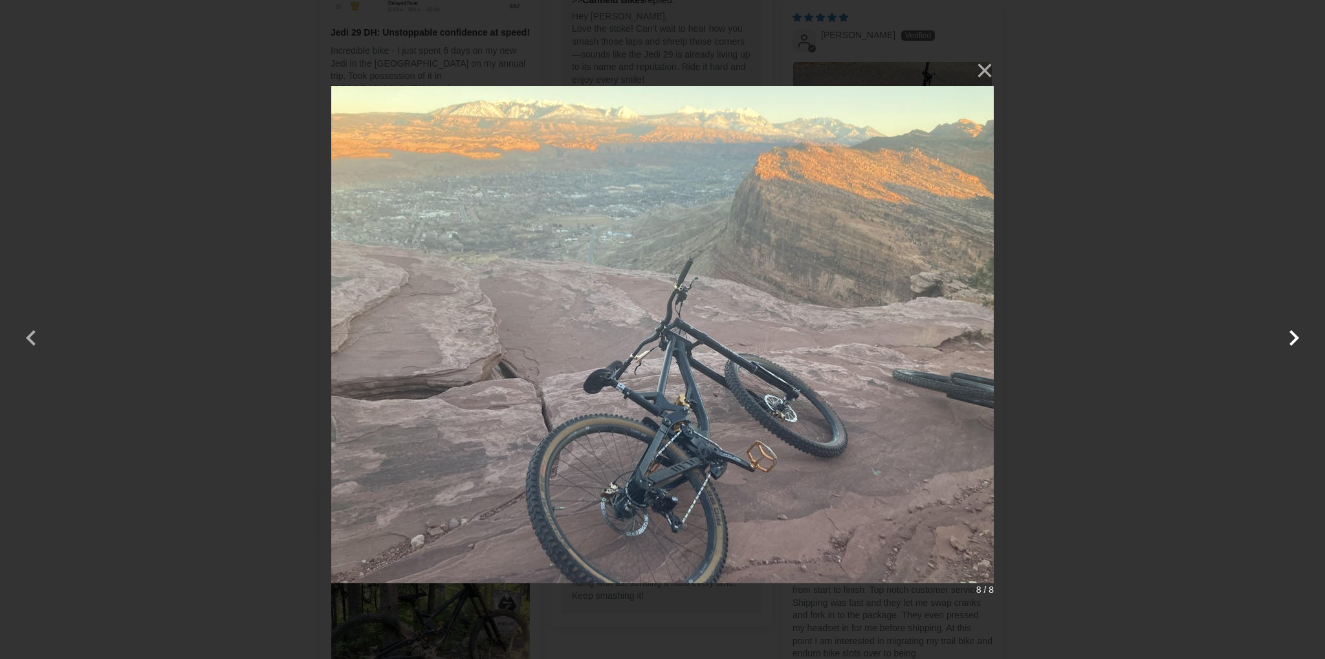
click at [1296, 329] on button "button" at bounding box center [1294, 329] width 31 height 31
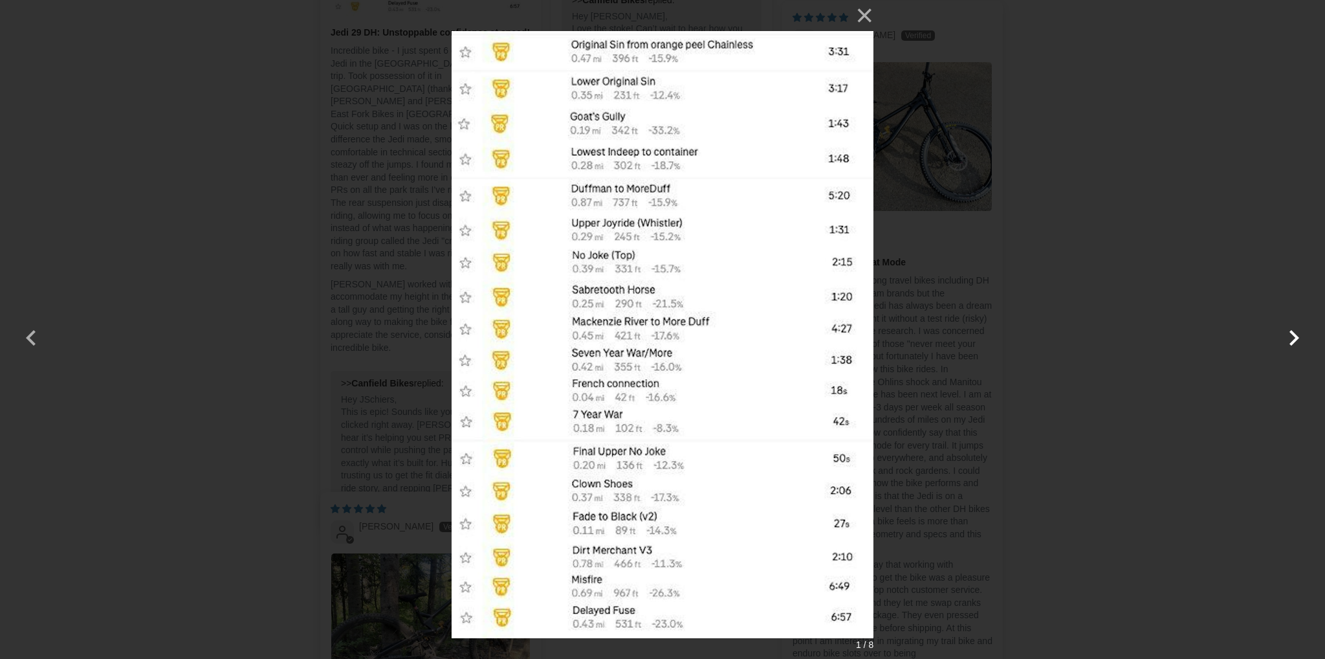
click at [1296, 329] on button "button" at bounding box center [1294, 329] width 31 height 31
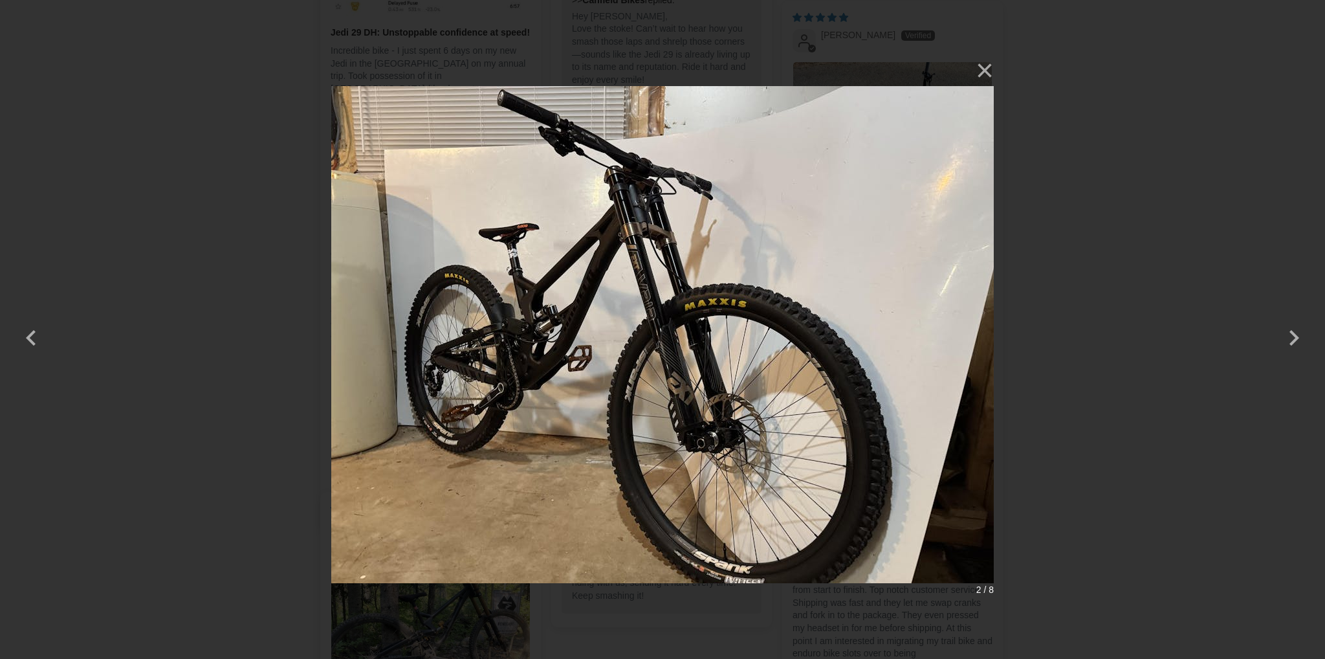
click at [1185, 293] on div "× 2 / 8" at bounding box center [662, 329] width 1325 height 659
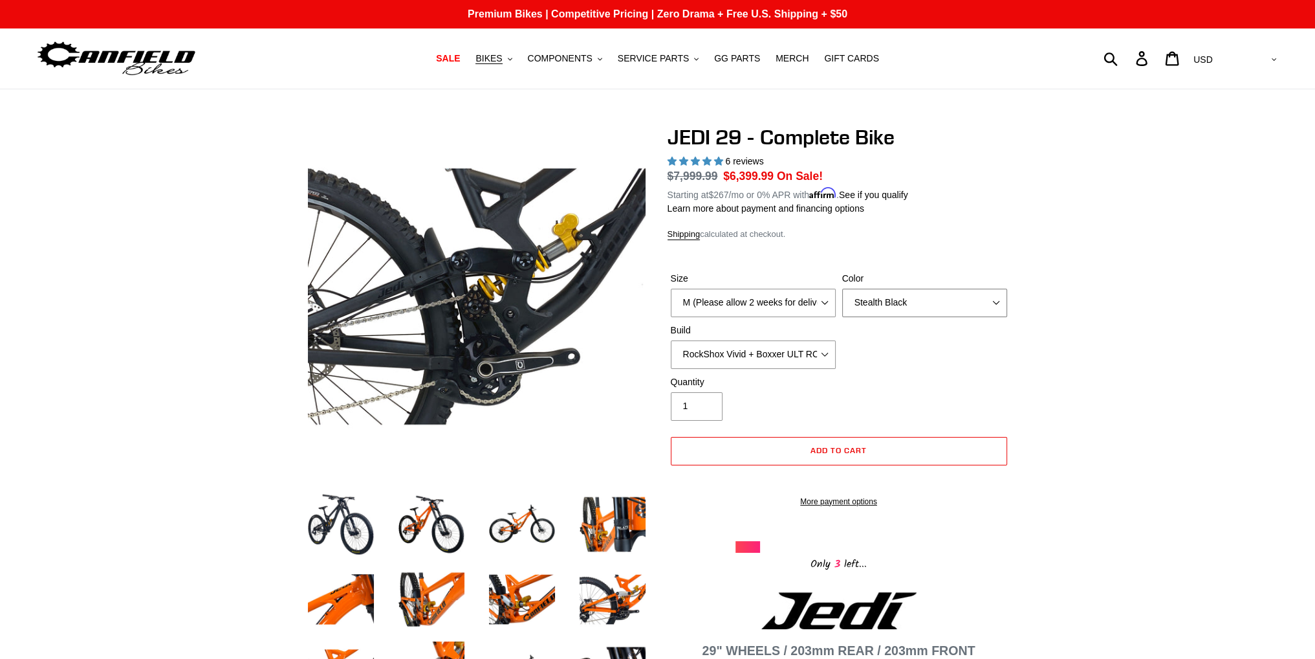
click at [877, 291] on select "Orange Stealth Black Raw" at bounding box center [924, 303] width 165 height 28
drag, startPoint x: 877, startPoint y: 291, endPoint x: 839, endPoint y: 297, distance: 38.7
click at [877, 291] on select "Orange Stealth Black Raw" at bounding box center [924, 303] width 165 height 28
click at [804, 298] on select "M (Please allow 2 weeks for delivery) L (Please allow 2 weeks for delivery) XL …" at bounding box center [753, 303] width 165 height 28
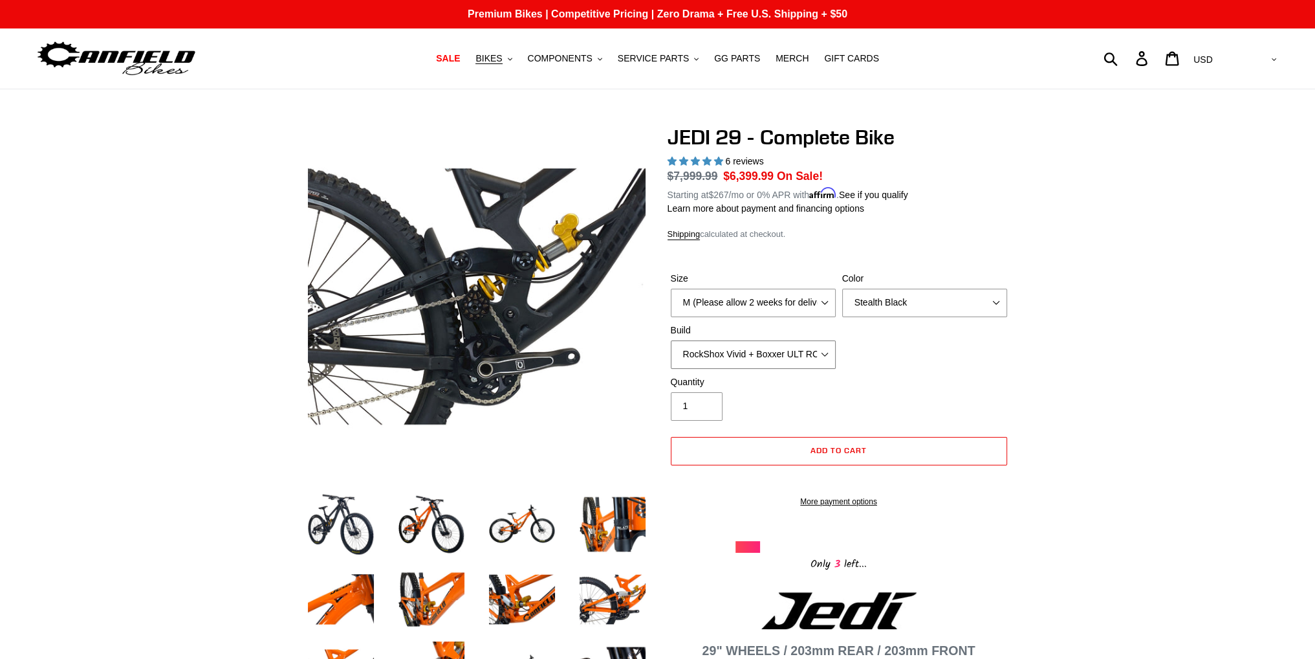
click at [773, 347] on select "RockShox Vivid + Boxxer ULT RC2 C3 200 + SRAM XO RockShox Vivid + Boxxer ULT RC…" at bounding box center [753, 354] width 165 height 28
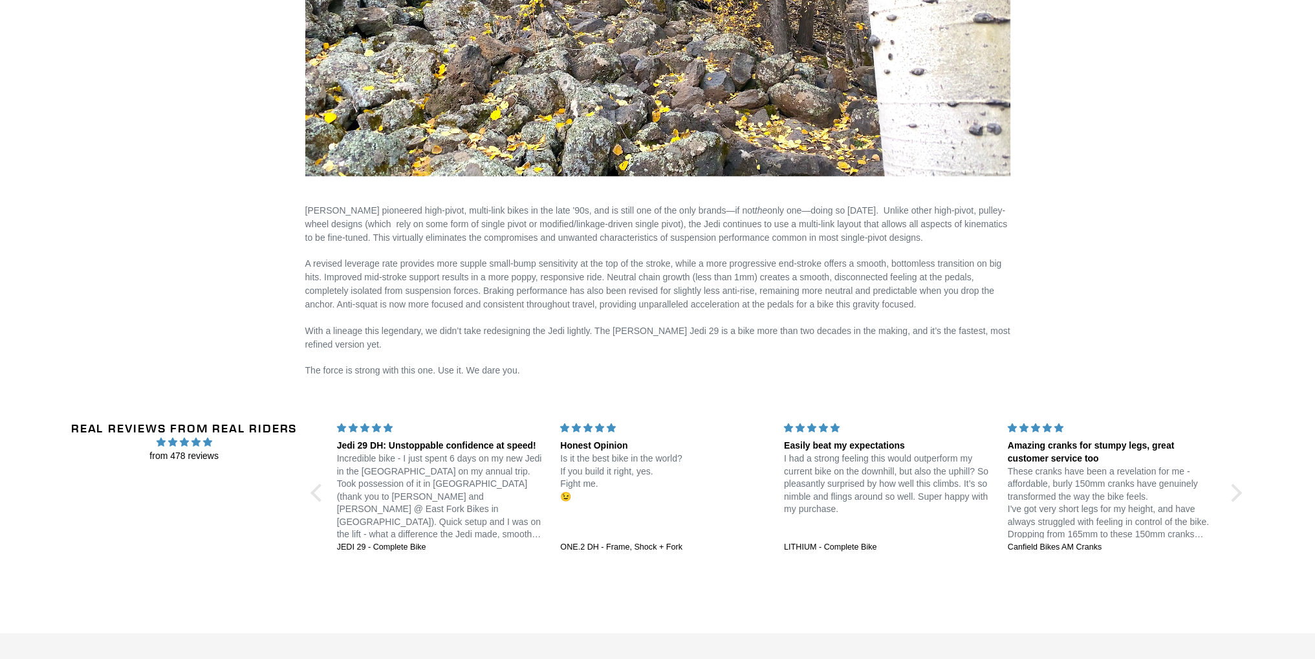
scroll to position [2200, 0]
